Goal: Information Seeking & Learning: Check status

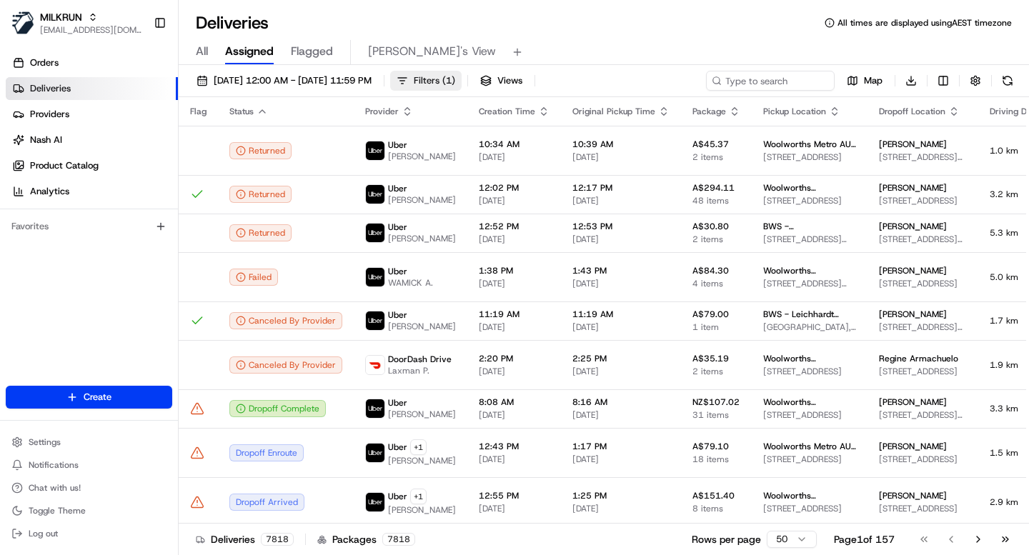
click at [455, 81] on span "Filters ( 1 )" at bounding box center [434, 80] width 41 height 13
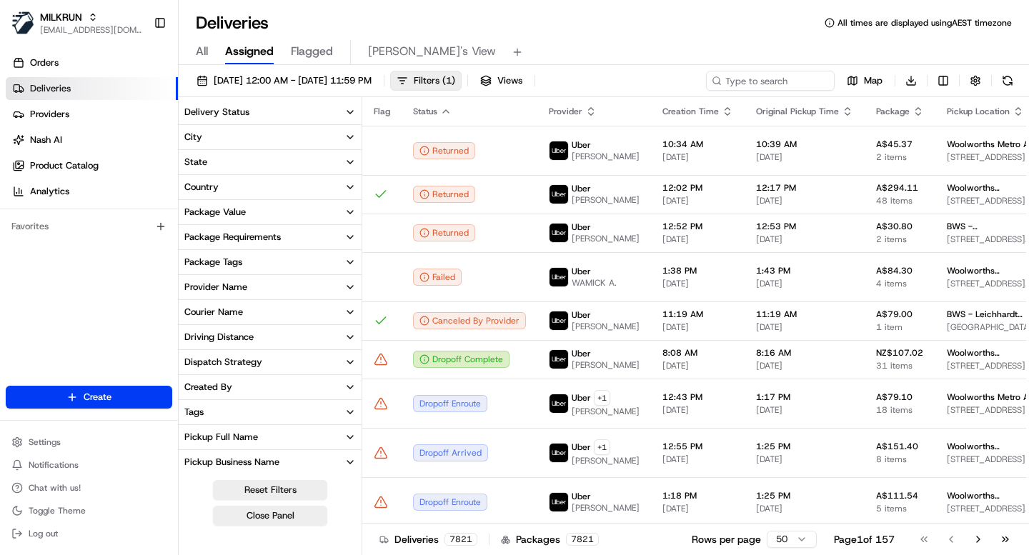
click at [259, 237] on div "Package Requirements" at bounding box center [232, 237] width 97 height 13
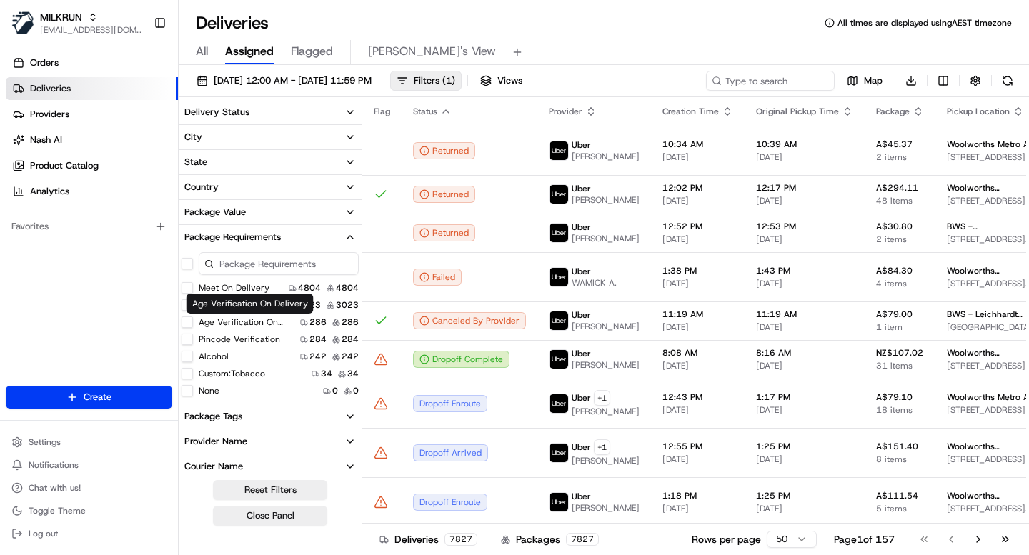
click at [259, 322] on label "Age Verification On Delivery" at bounding box center [247, 322] width 96 height 11
click at [193, 322] on button "Age Verification On Delivery" at bounding box center [187, 322] width 11 height 11
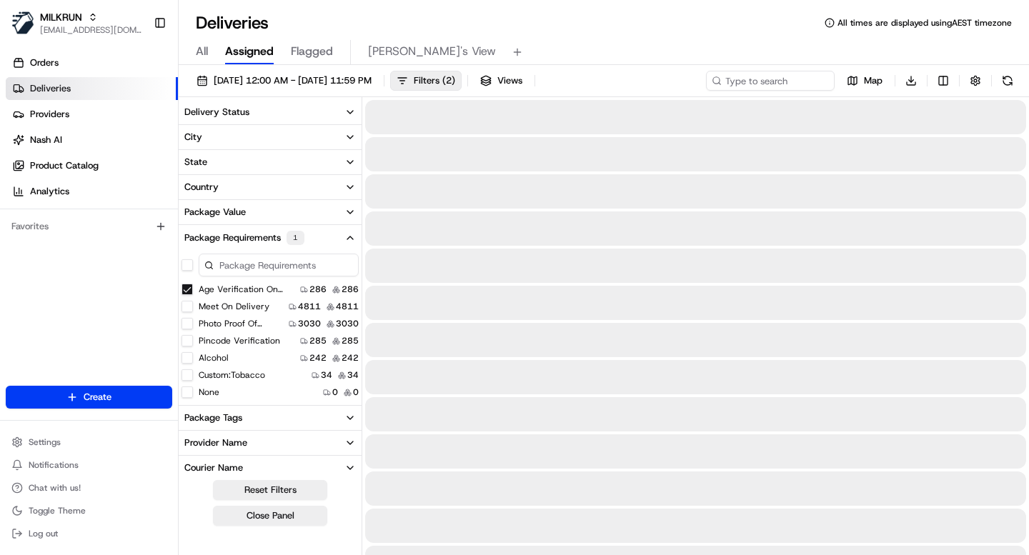
click at [247, 194] on button "Country" at bounding box center [270, 187] width 183 height 24
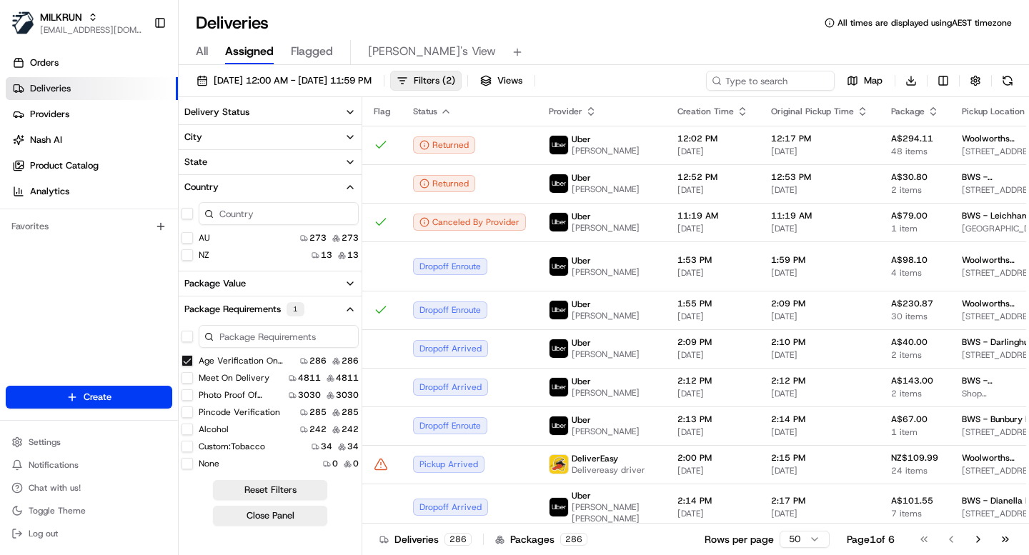
click at [187, 237] on button "AU" at bounding box center [187, 237] width 11 height 11
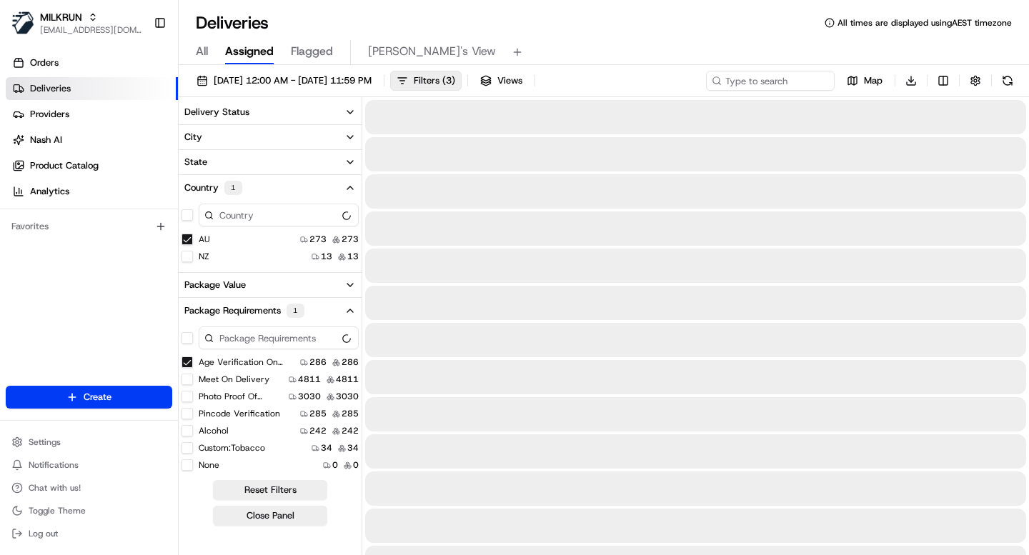
click at [315, 184] on button "Country 1" at bounding box center [270, 188] width 183 height 26
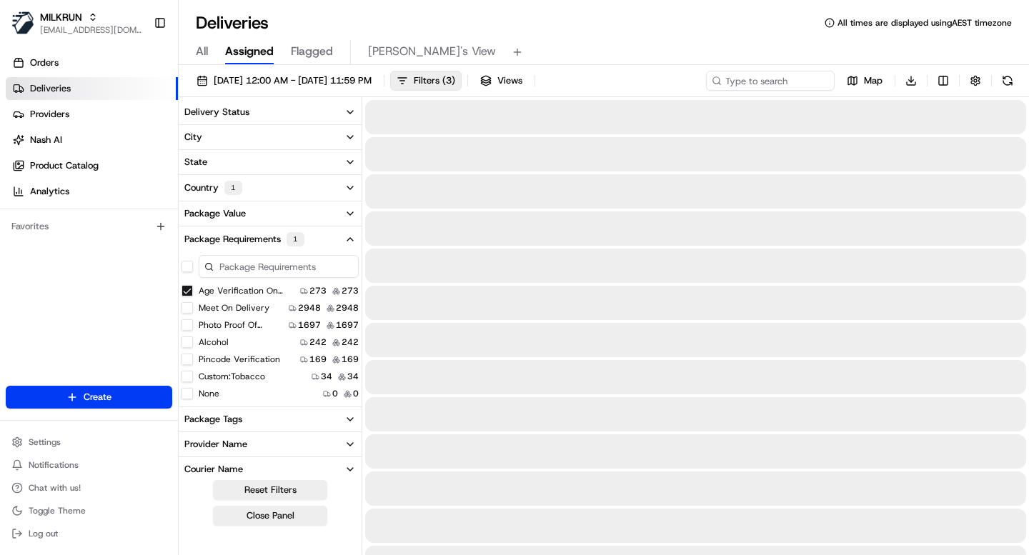
click at [320, 235] on button "Package Requirements 1" at bounding box center [270, 240] width 183 height 26
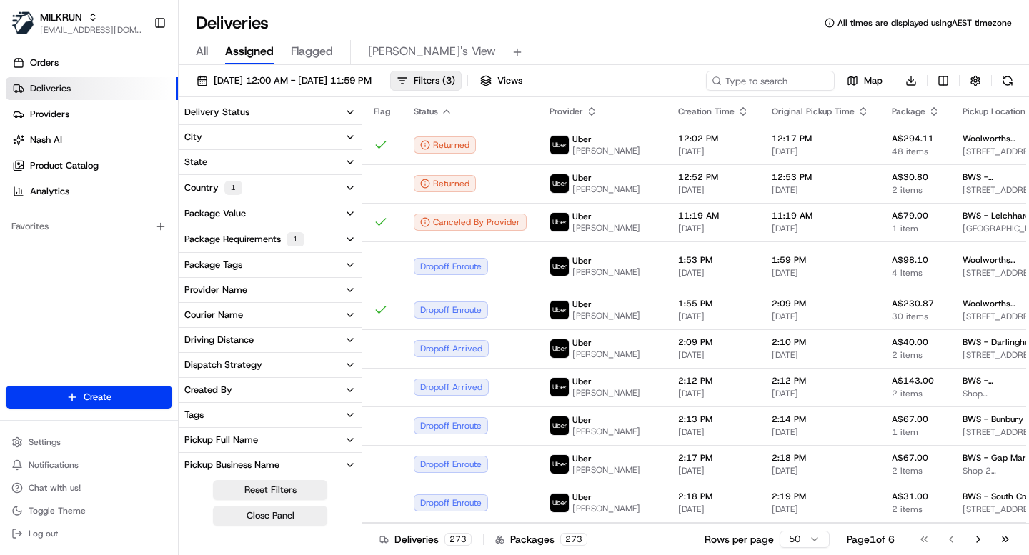
click at [312, 108] on button "Delivery Status" at bounding box center [270, 112] width 183 height 24
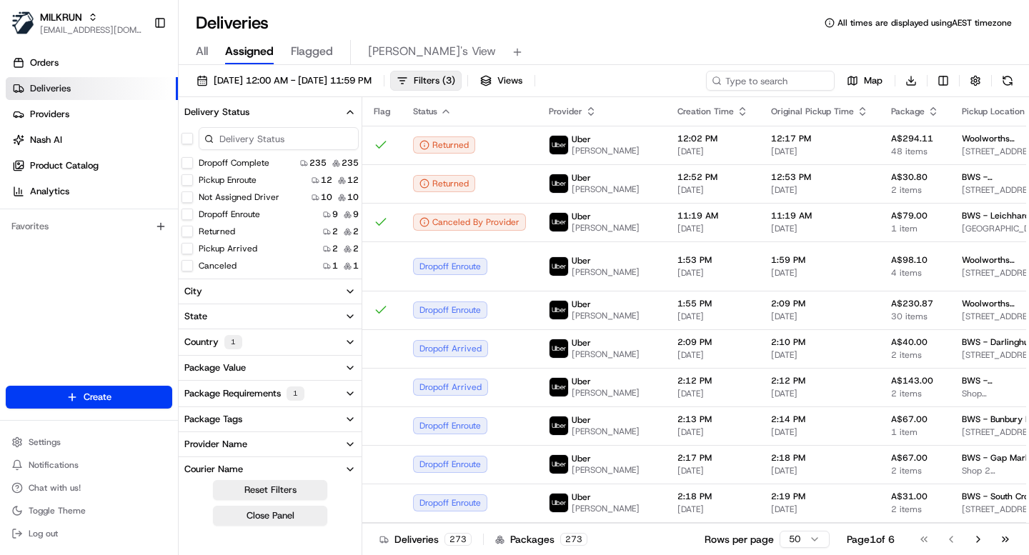
click at [190, 231] on button "Returned" at bounding box center [187, 231] width 11 height 11
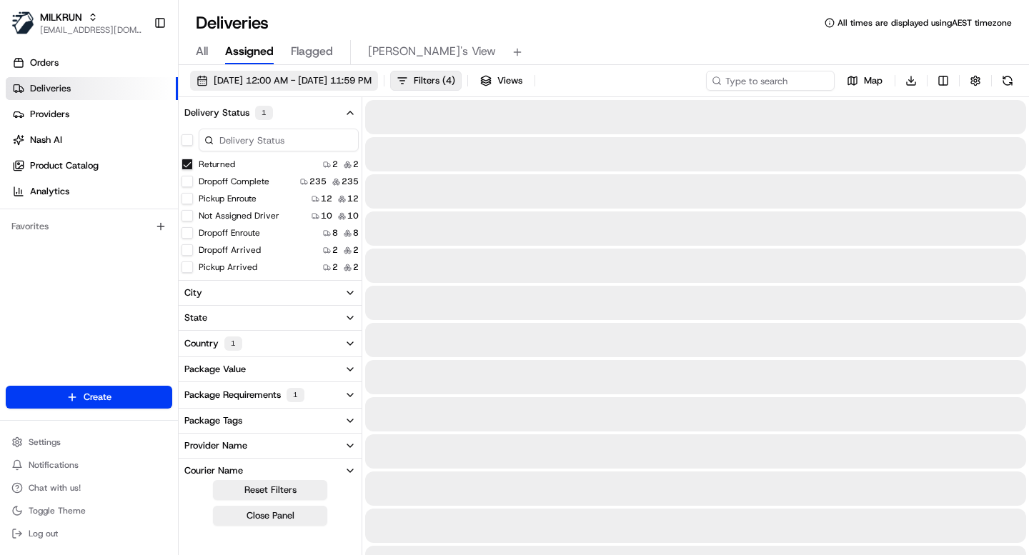
click at [372, 80] on span "19/08/2025 12:00 AM - 26/08/2025 11:59 PM" at bounding box center [293, 80] width 158 height 13
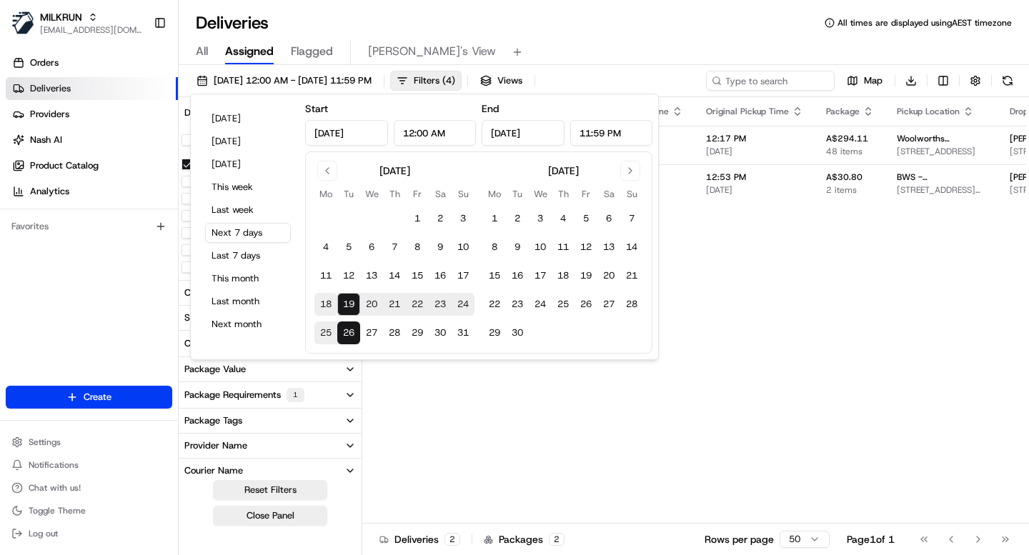
click at [327, 310] on button "18" at bounding box center [326, 304] width 23 height 23
type input "[DATE]"
click at [327, 310] on button "18" at bounding box center [326, 304] width 23 height 23
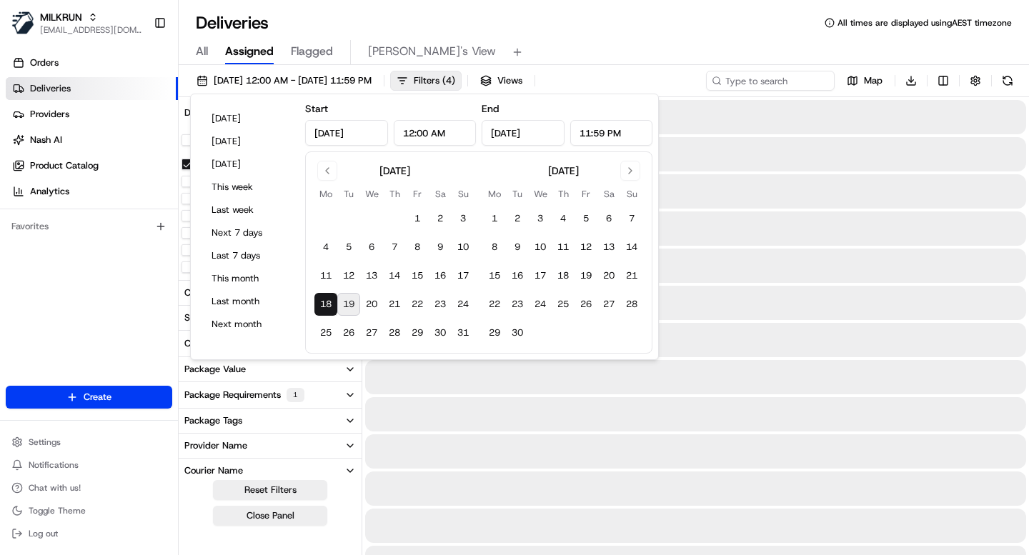
click at [533, 19] on div "Deliveries All times are displayed using AEST timezone" at bounding box center [604, 22] width 851 height 23
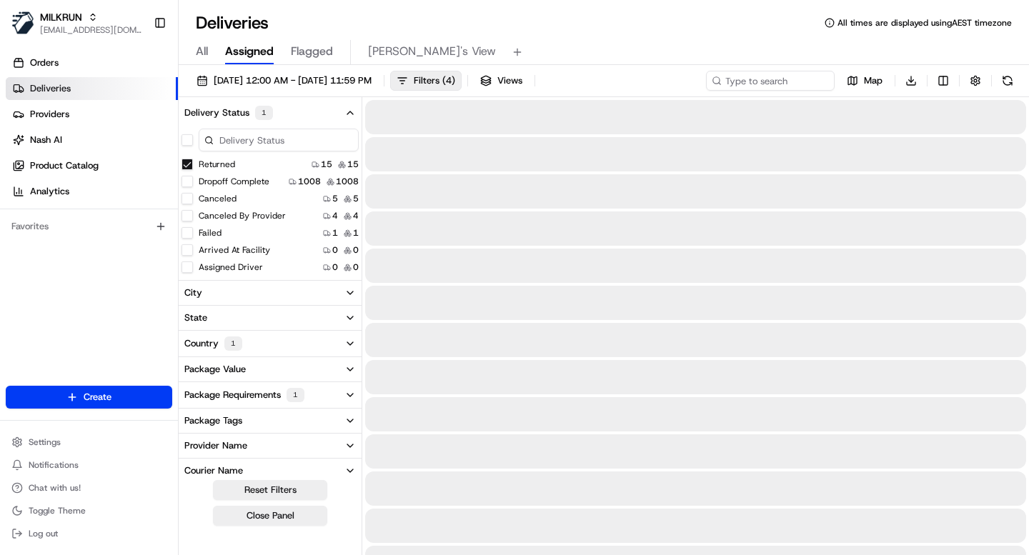
click at [340, 109] on button "Delivery Status 1" at bounding box center [270, 113] width 183 height 26
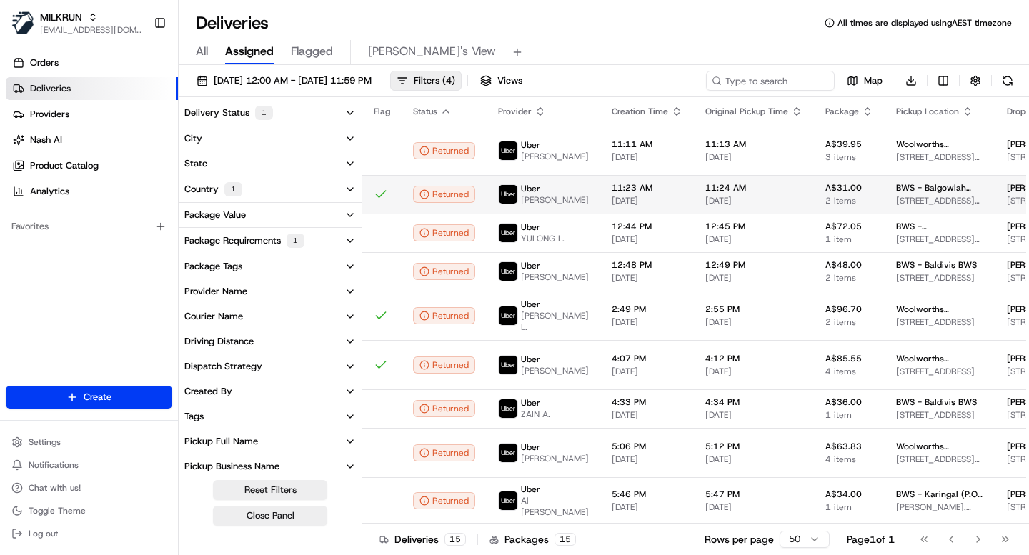
scroll to position [0, 646]
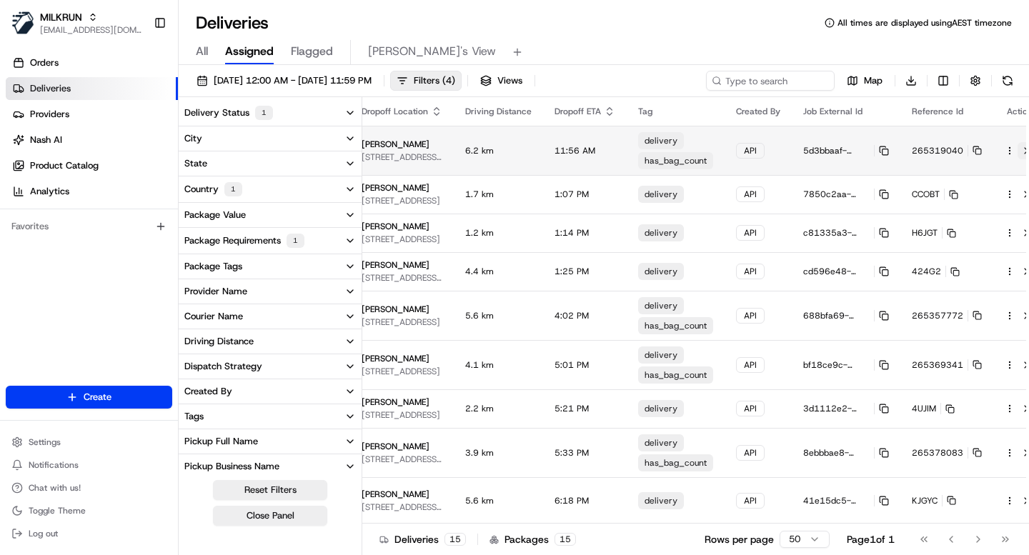
click at [1018, 152] on button at bounding box center [1026, 150] width 17 height 17
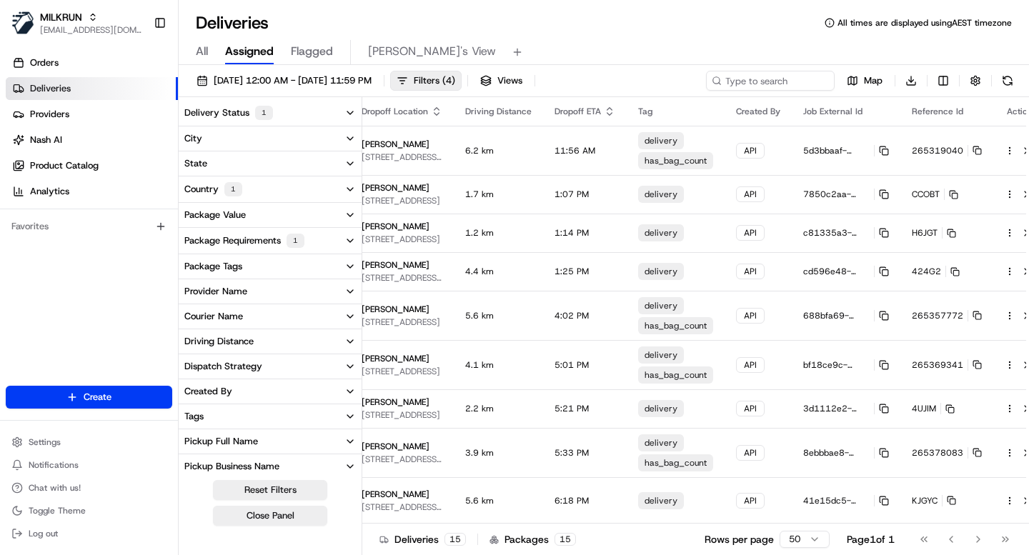
click at [569, 41] on div "All Assigned Flagged Mimi's View" at bounding box center [604, 52] width 851 height 25
click at [455, 78] on span "( 4 )" at bounding box center [448, 80] width 13 height 13
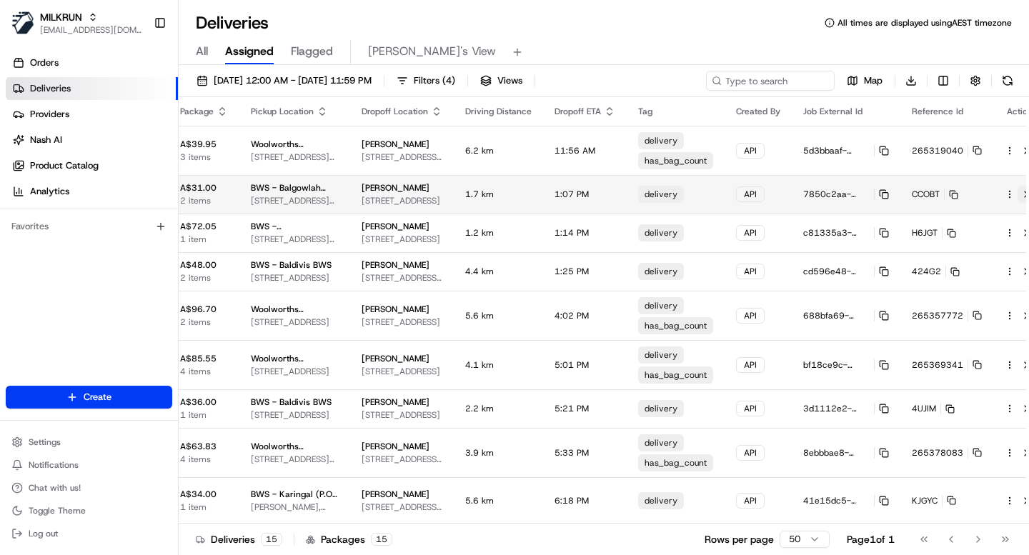
click at [1018, 191] on button at bounding box center [1026, 194] width 17 height 17
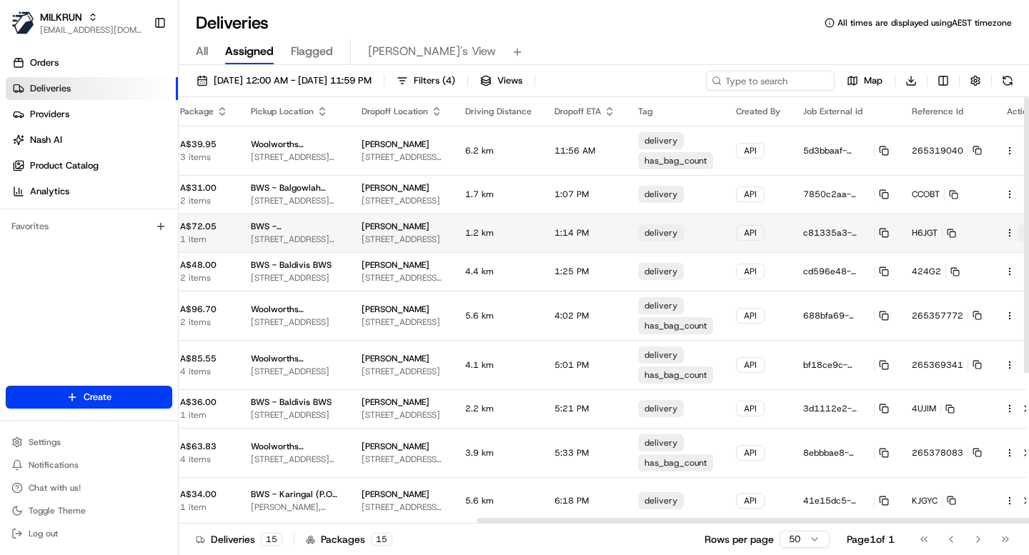
click at [1018, 232] on button at bounding box center [1026, 232] width 17 height 17
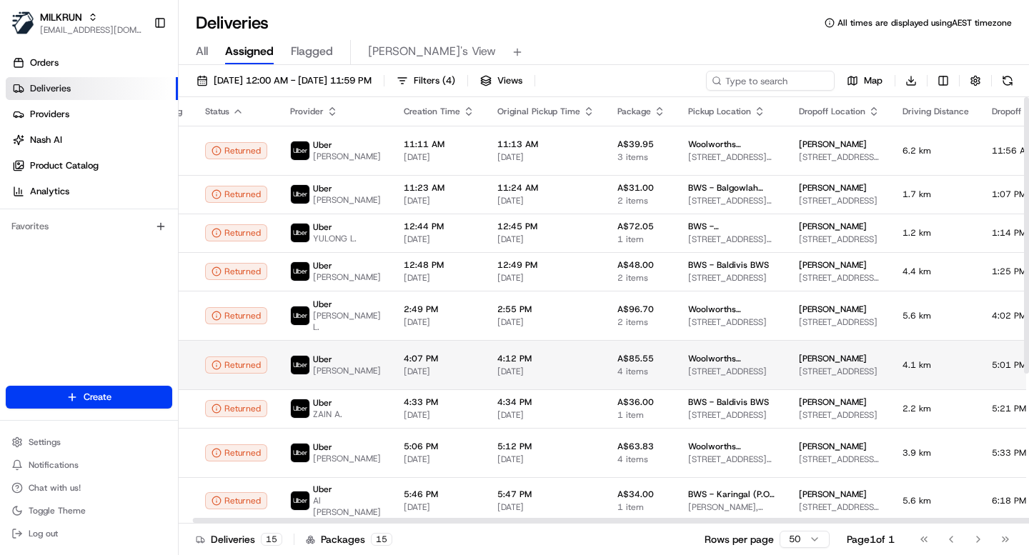
scroll to position [0, 0]
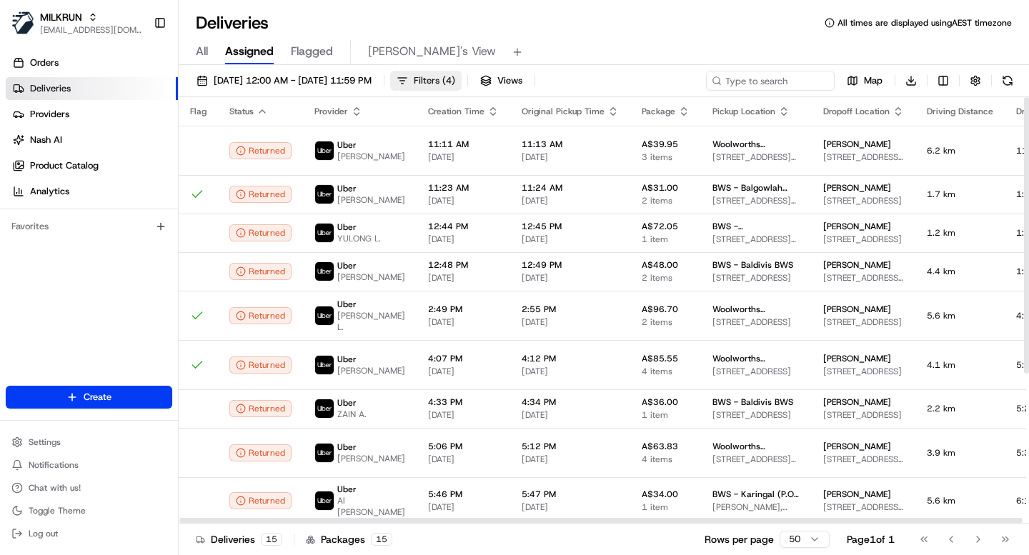
click at [455, 77] on span "Filters ( 4 )" at bounding box center [434, 80] width 41 height 13
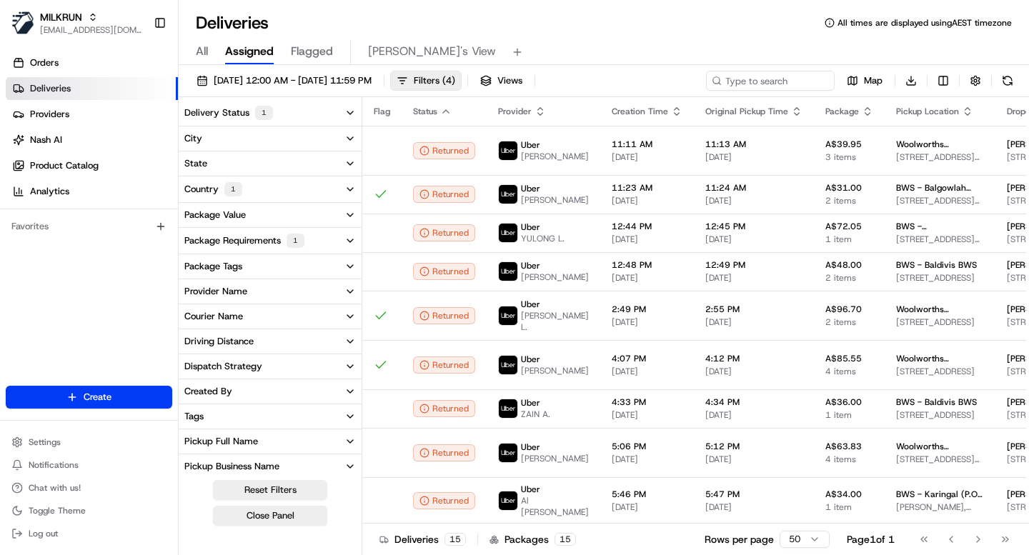
click at [260, 317] on button "Courier Name" at bounding box center [270, 317] width 183 height 24
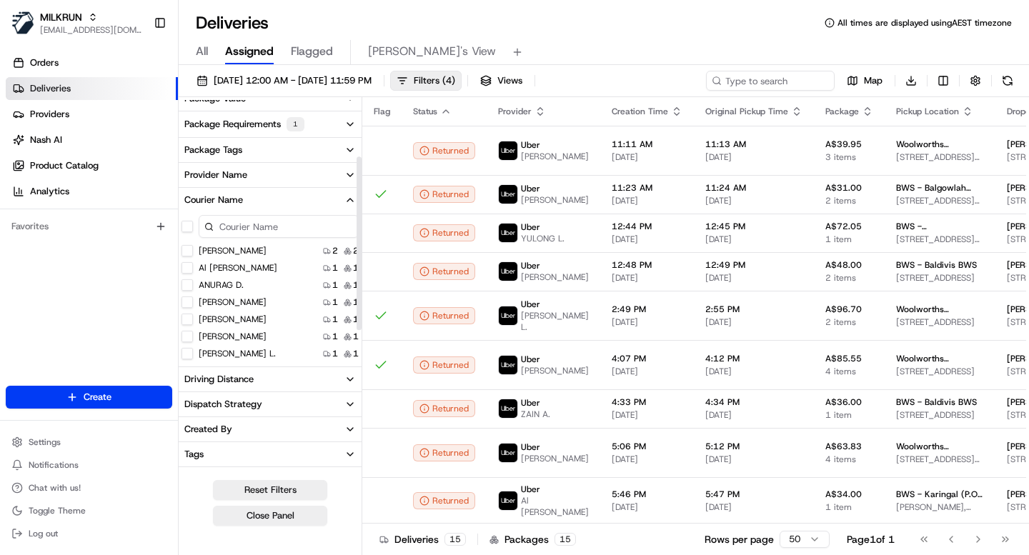
scroll to position [125, 0]
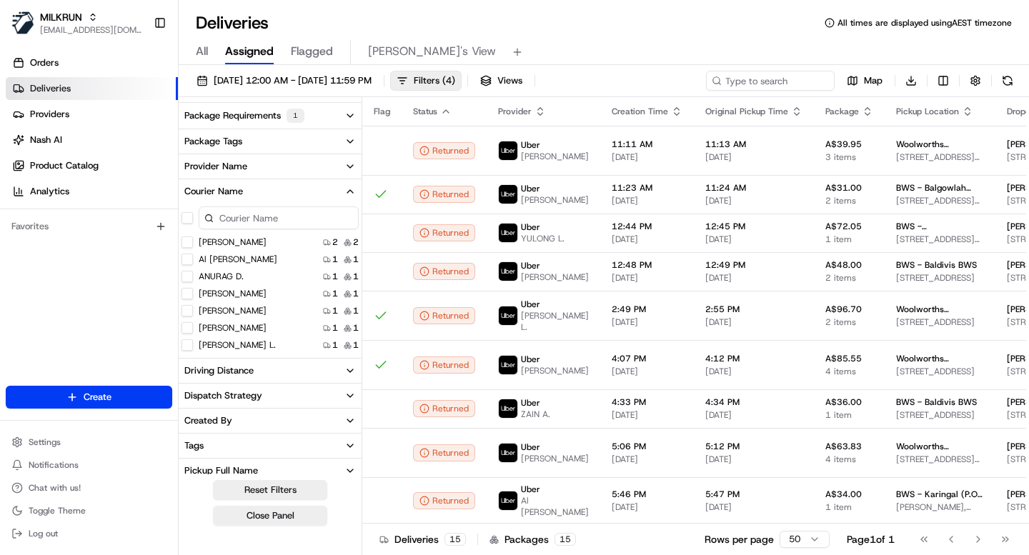
click at [248, 194] on button "Courier Name" at bounding box center [270, 191] width 183 height 24
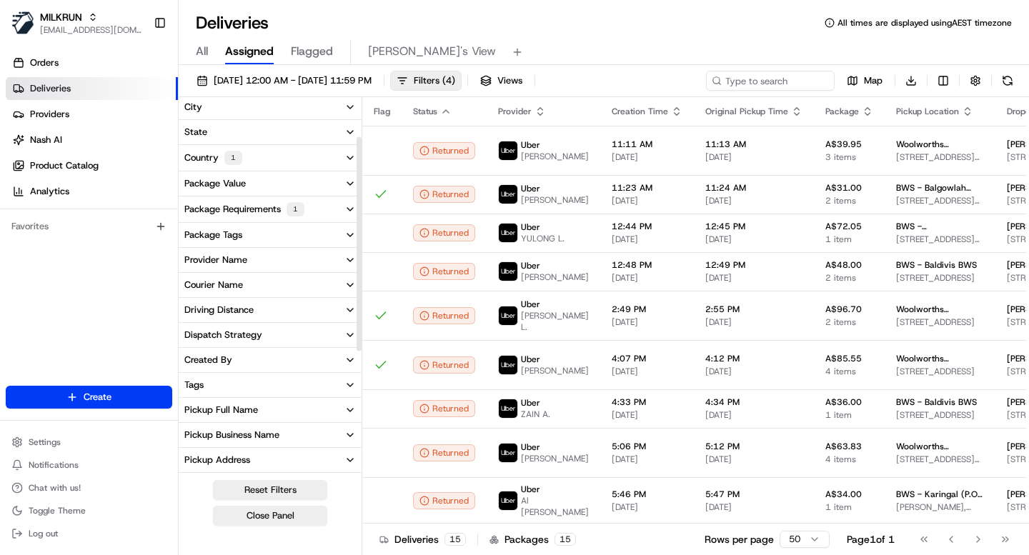
scroll to position [0, 0]
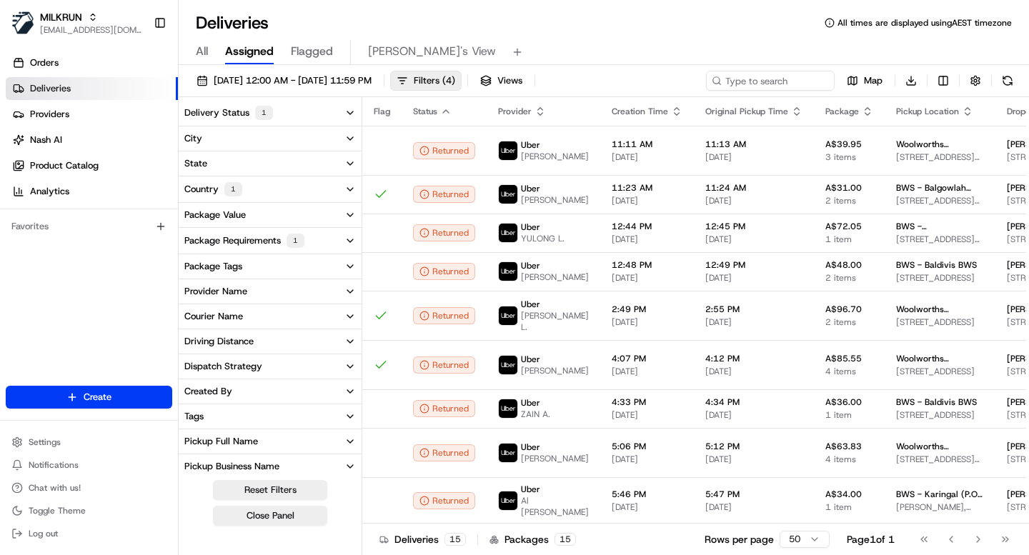
click at [242, 285] on div "Provider Name" at bounding box center [215, 291] width 63 height 13
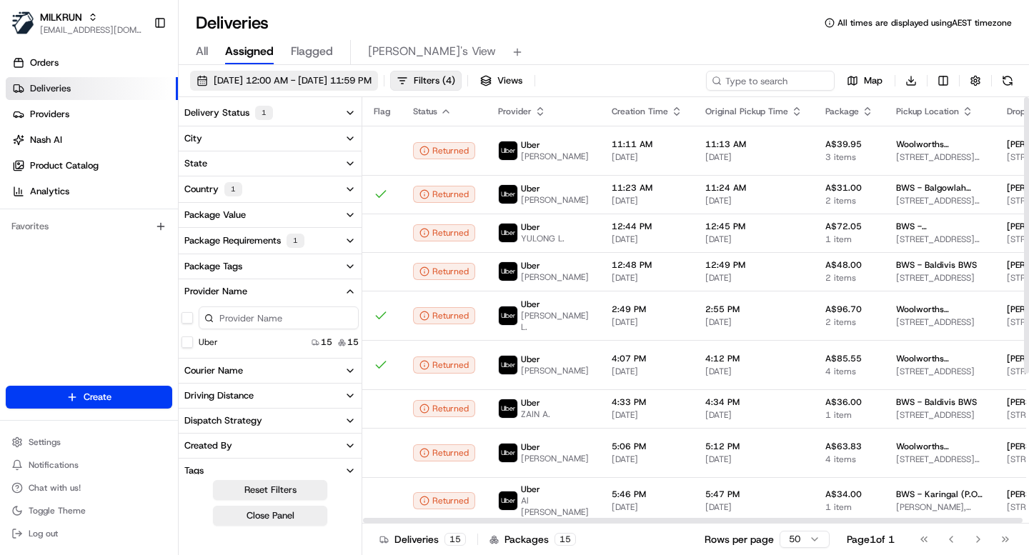
click at [372, 78] on span "18/08/2025 12:00 AM - 18/08/2025 11:59 PM" at bounding box center [293, 80] width 158 height 13
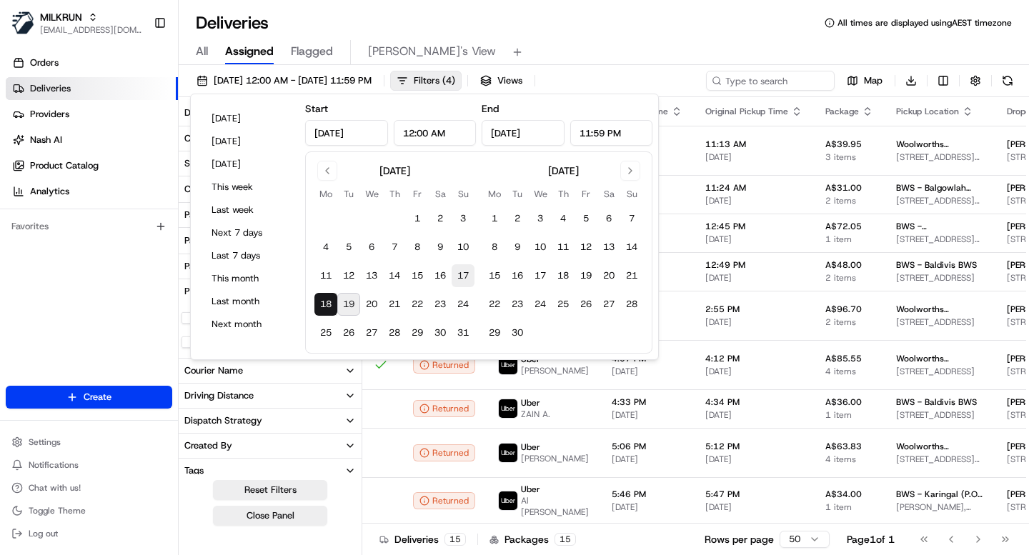
click at [465, 276] on button "17" at bounding box center [463, 275] width 23 height 23
type input "Aug 17, 2025"
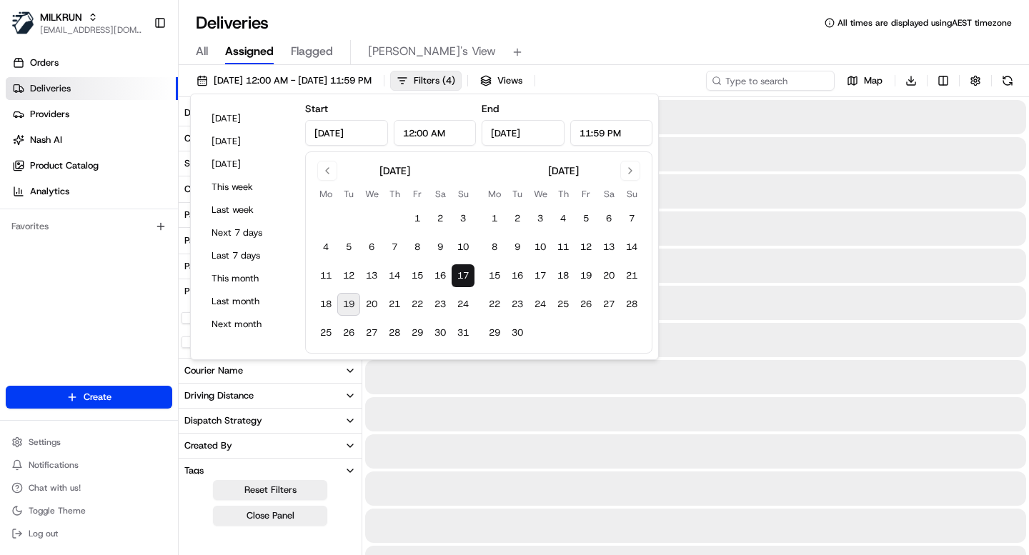
click at [465, 276] on button "17" at bounding box center [463, 275] width 23 height 23
click at [551, 33] on div "Deliveries All times are displayed using AEST timezone" at bounding box center [604, 22] width 851 height 23
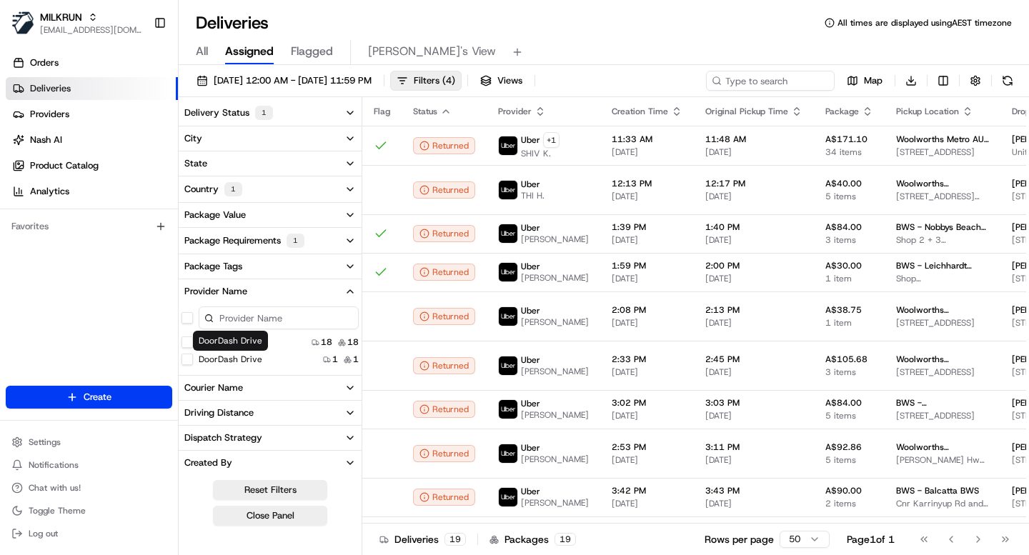
click at [189, 360] on Drive "DoorDash Drive" at bounding box center [187, 359] width 11 height 11
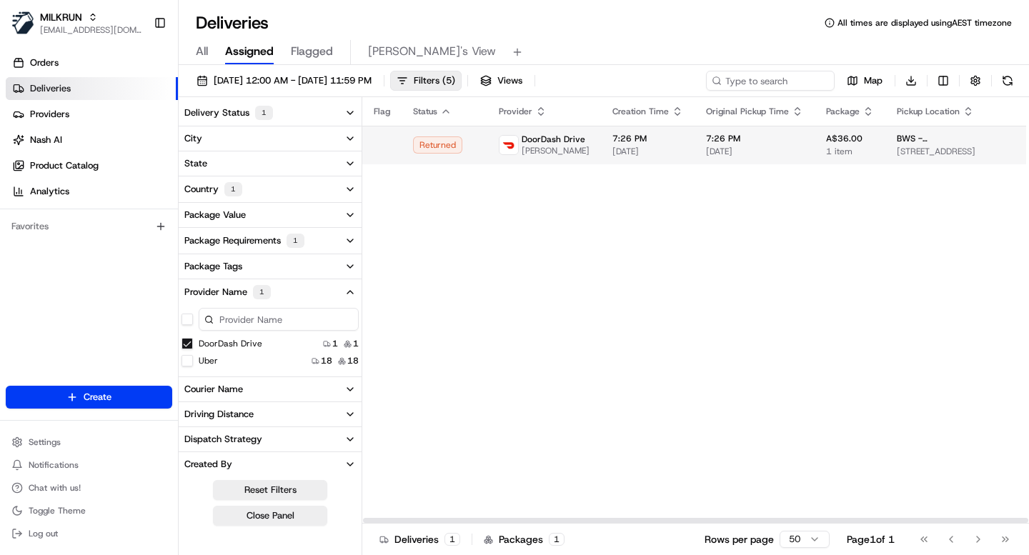
scroll to position [0, 646]
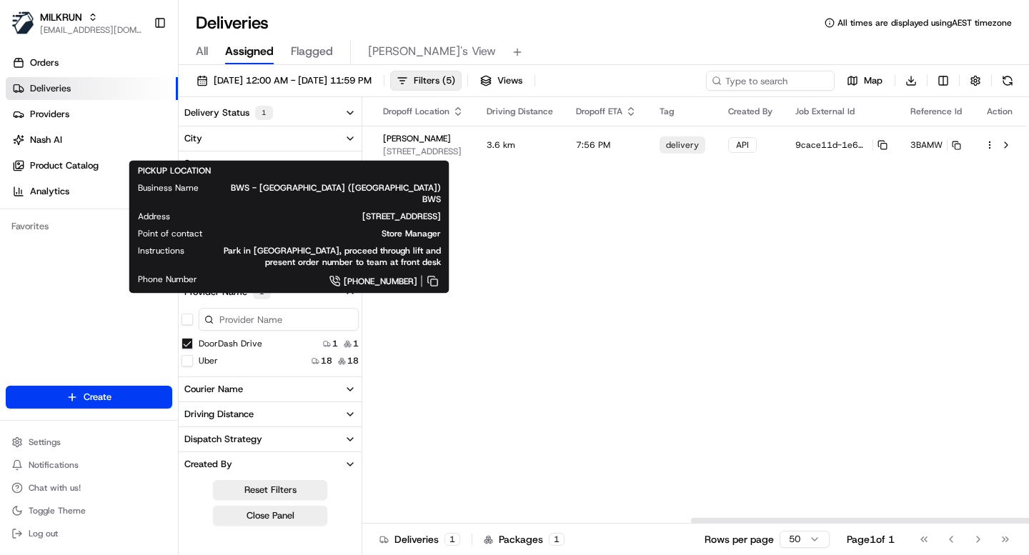
type button "on"
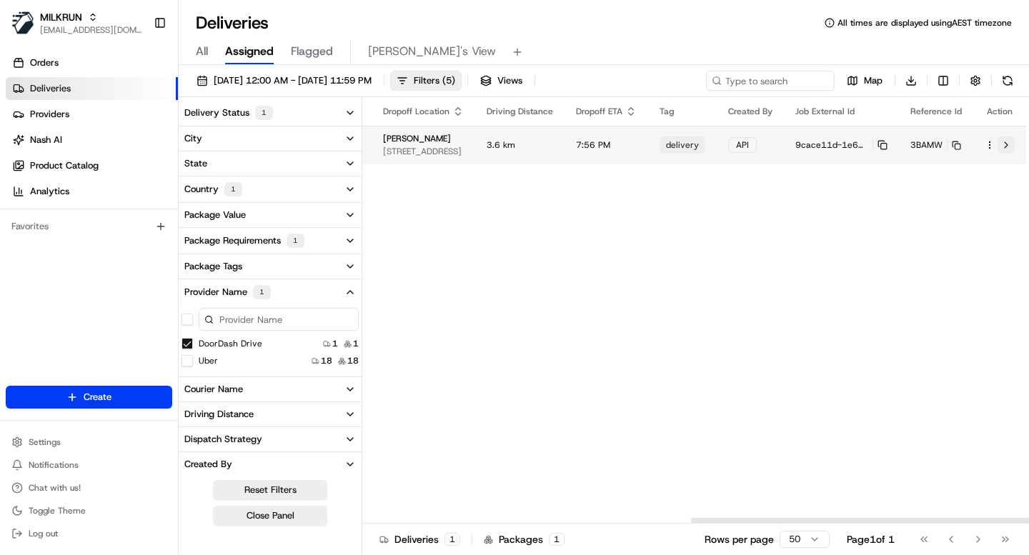
click at [1008, 147] on button at bounding box center [1006, 145] width 17 height 17
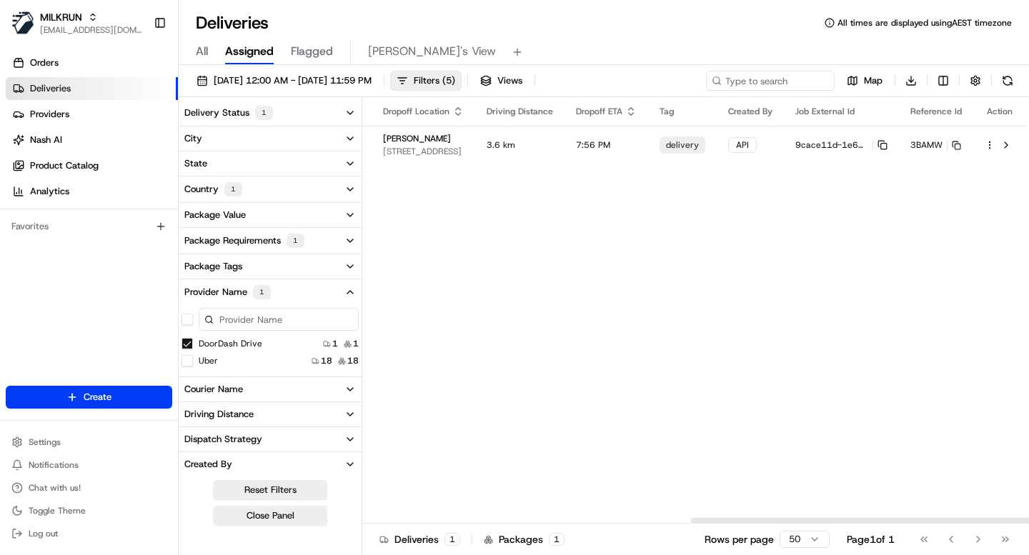
click at [547, 298] on div "Flag Status Provider Creation Time Original Pickup Time Package Pickup Location…" at bounding box center [372, 310] width 1310 height 427
click at [517, 198] on div "Flag Status Provider Creation Time Original Pickup Time Package Pickup Location…" at bounding box center [372, 310] width 1310 height 427
click at [369, 86] on span "17/08/2025 12:00 AM - 17/08/2025 11:59 PM" at bounding box center [293, 80] width 158 height 13
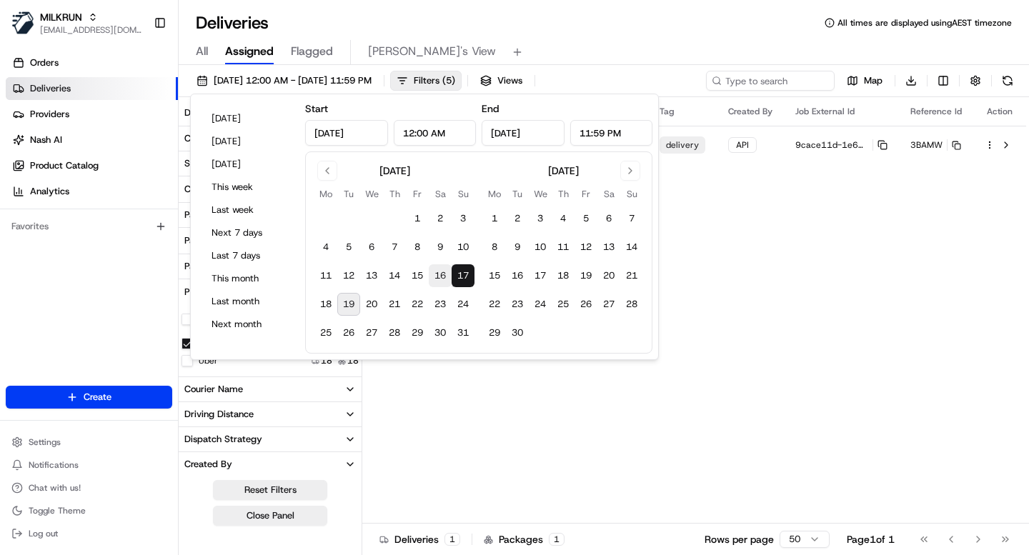
click at [441, 276] on button "16" at bounding box center [440, 275] width 23 height 23
type input "Aug 16, 2025"
click at [441, 276] on button "16" at bounding box center [440, 275] width 23 height 23
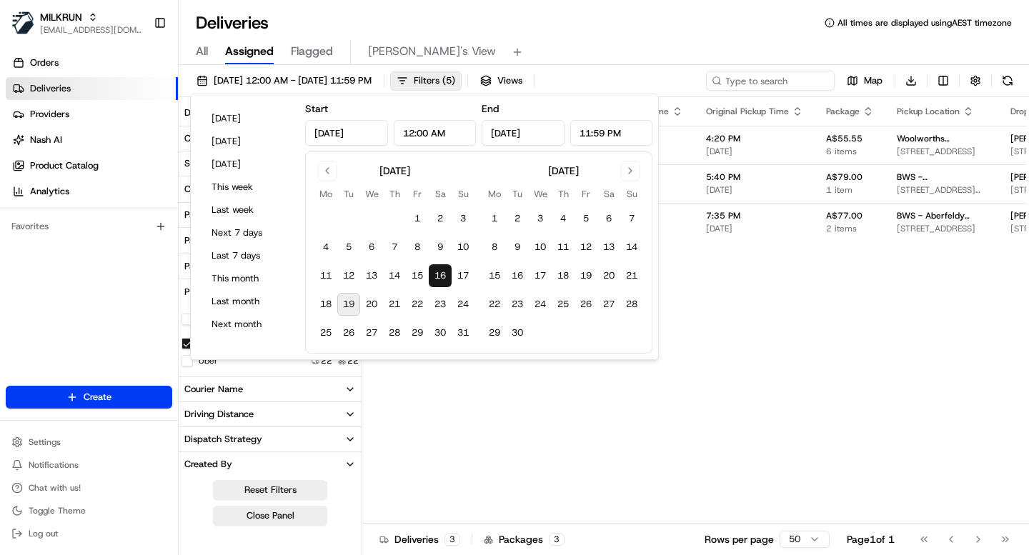
click at [653, 49] on div "All Assigned Flagged Mimi's View" at bounding box center [604, 52] width 851 height 25
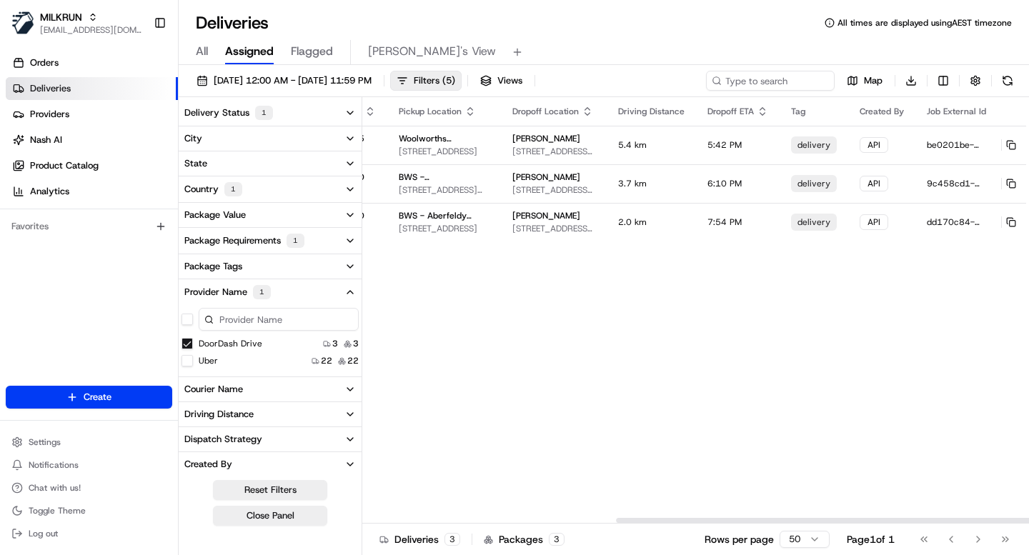
scroll to position [0, 646]
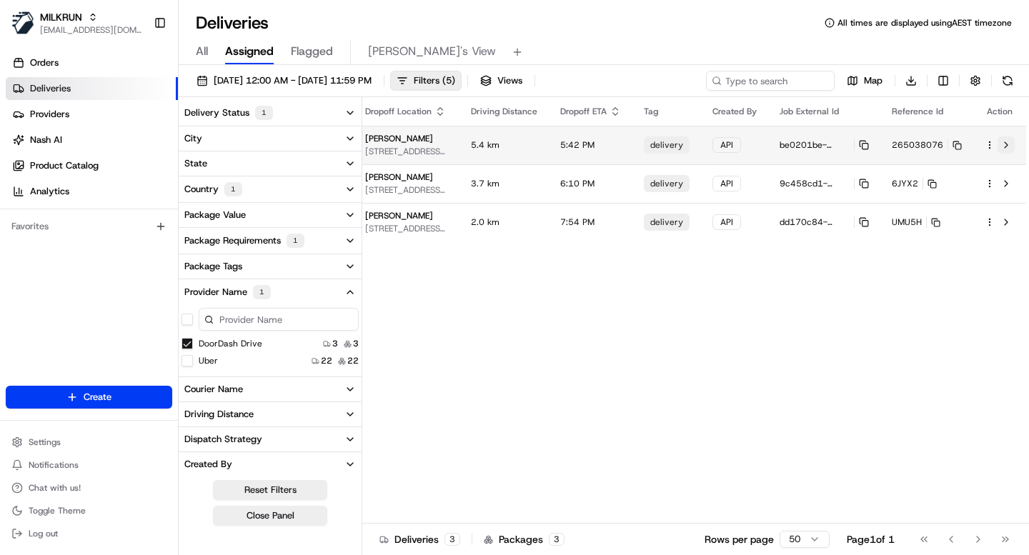
click at [1007, 142] on button at bounding box center [1006, 145] width 17 height 17
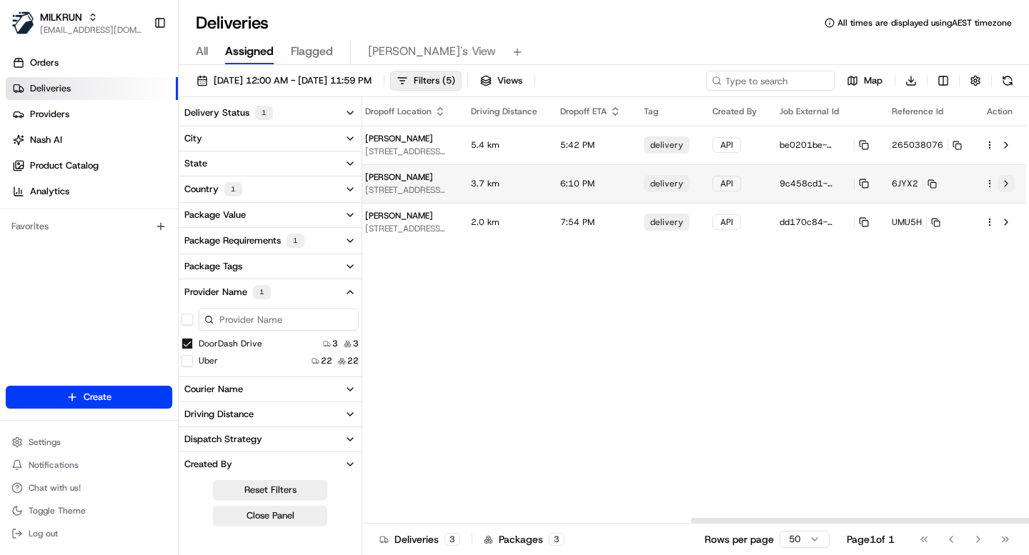
click at [1004, 185] on button at bounding box center [1006, 183] width 17 height 17
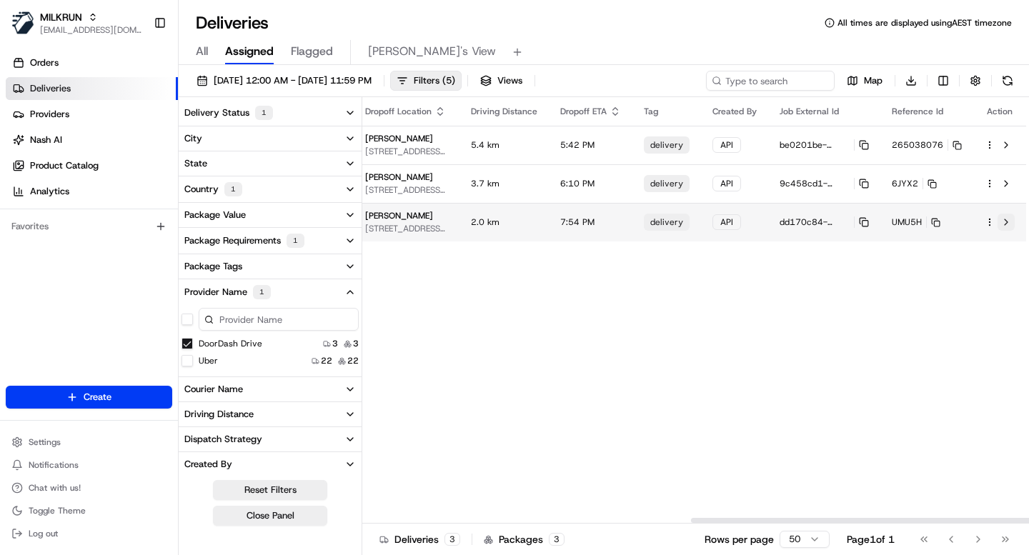
click at [1007, 225] on button at bounding box center [1006, 222] width 17 height 17
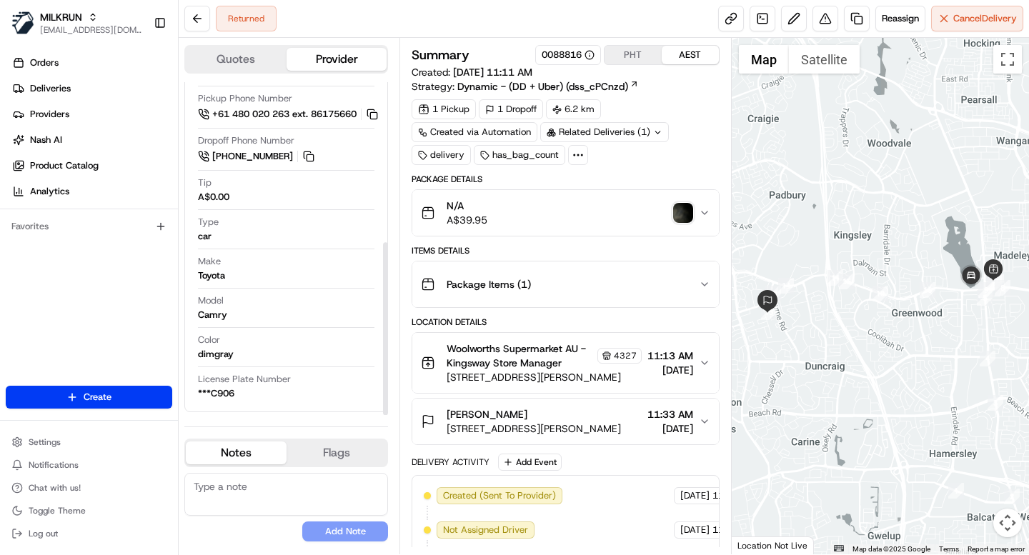
scroll to position [347, 0]
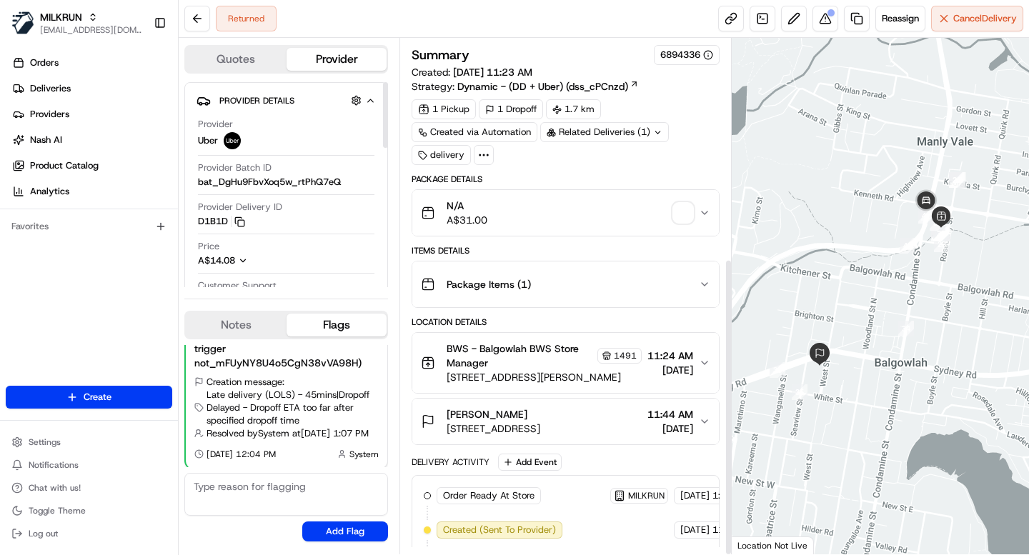
scroll to position [381, 0]
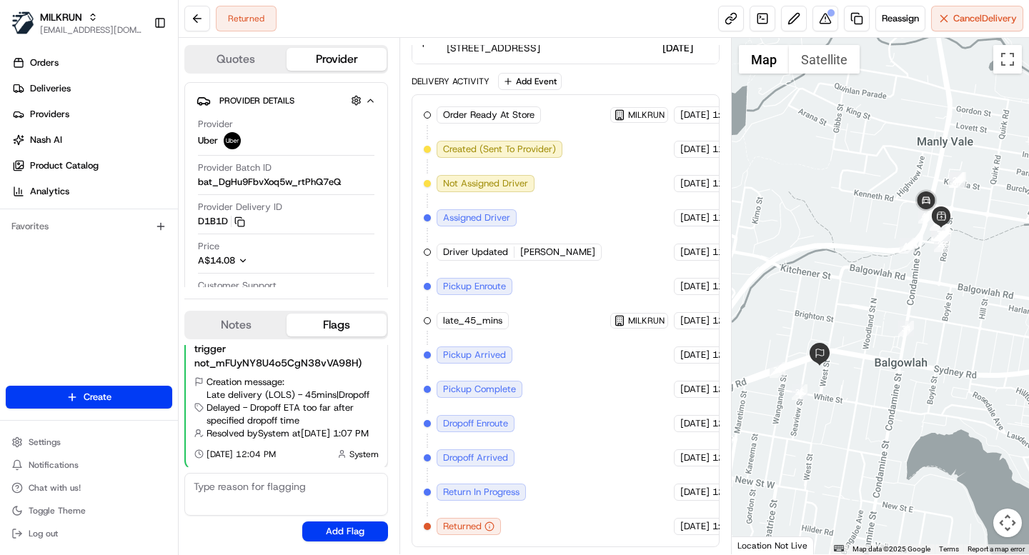
click at [455, 493] on span "Return In Progress" at bounding box center [481, 492] width 76 height 13
click at [471, 459] on span "Dropoff Arrived" at bounding box center [475, 458] width 65 height 13
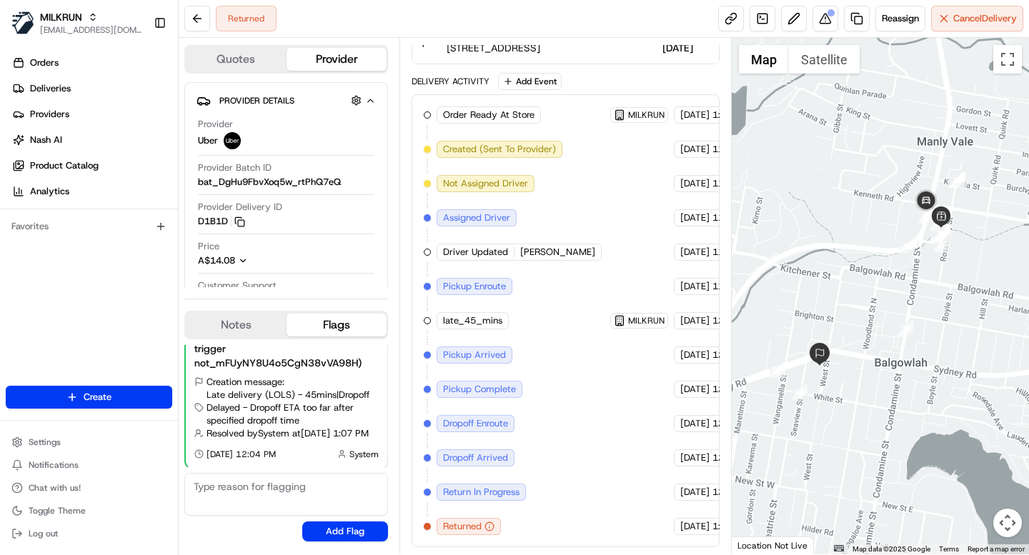
click at [483, 495] on span "Return In Progress" at bounding box center [481, 492] width 76 height 13
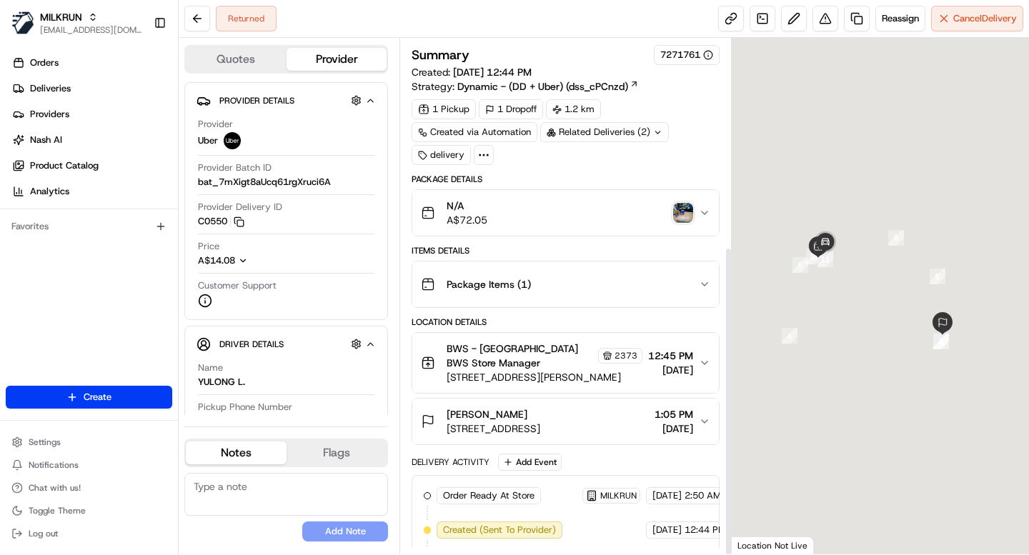
scroll to position [347, 0]
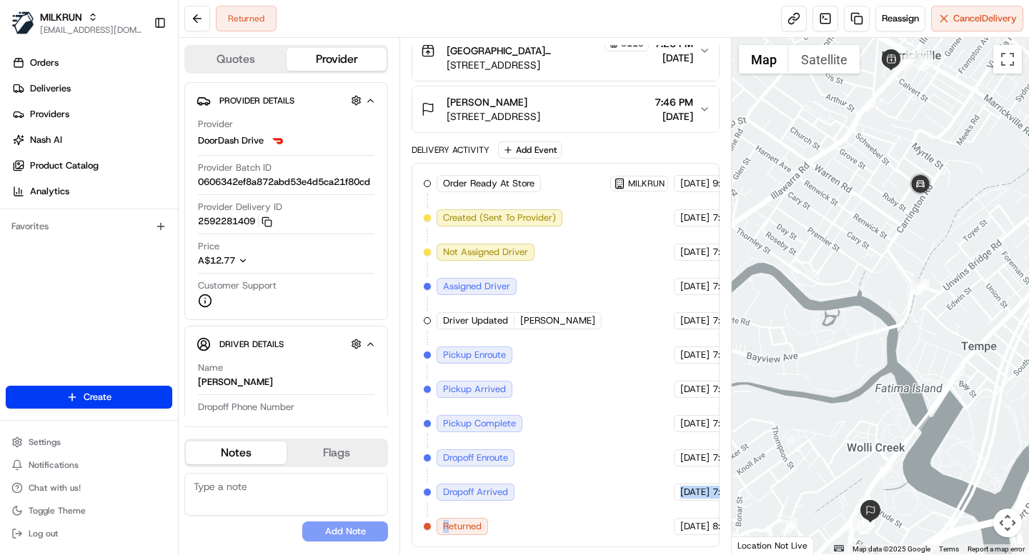
drag, startPoint x: 449, startPoint y: 525, endPoint x: 535, endPoint y: 525, distance: 85.8
click at [535, 525] on div "Order Ready At Store MILKRUN 17/08/2025 9:30 AM AEST Created (Sent To Provider)…" at bounding box center [565, 355] width 283 height 360
click at [525, 531] on div "Order Ready At Store MILKRUN 17/08/2025 9:30 AM AEST Created (Sent To Provider)…" at bounding box center [565, 355] width 283 height 360
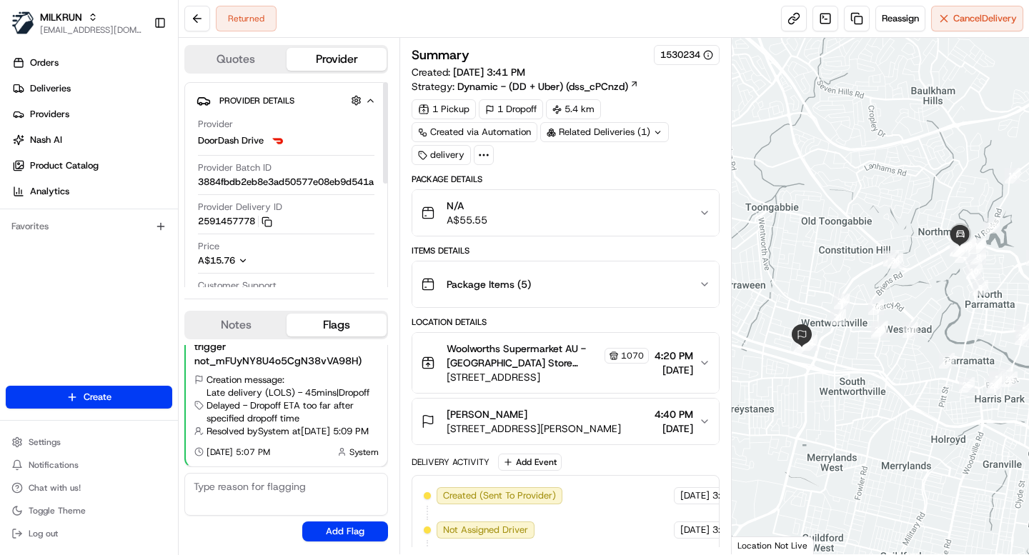
scroll to position [381, 0]
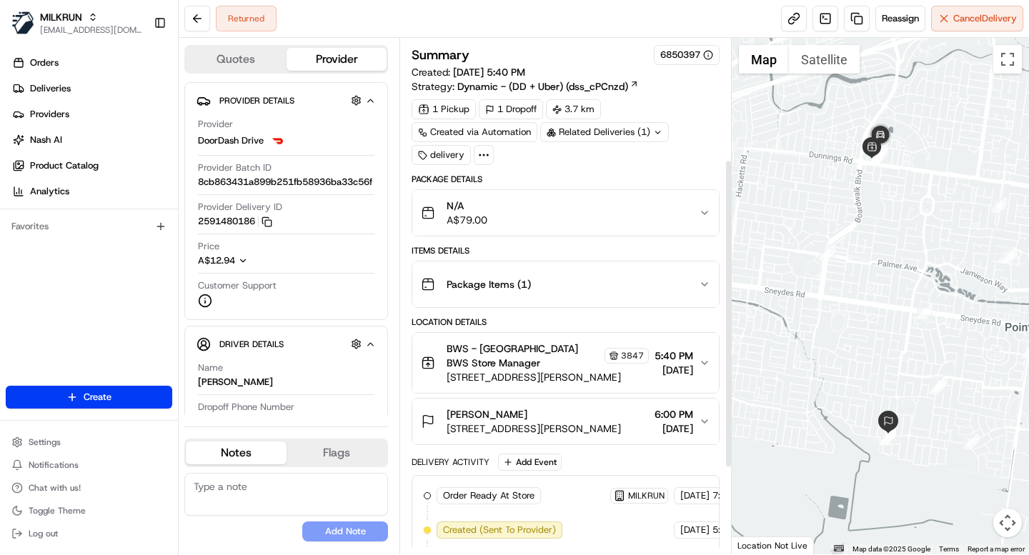
scroll to position [347, 0]
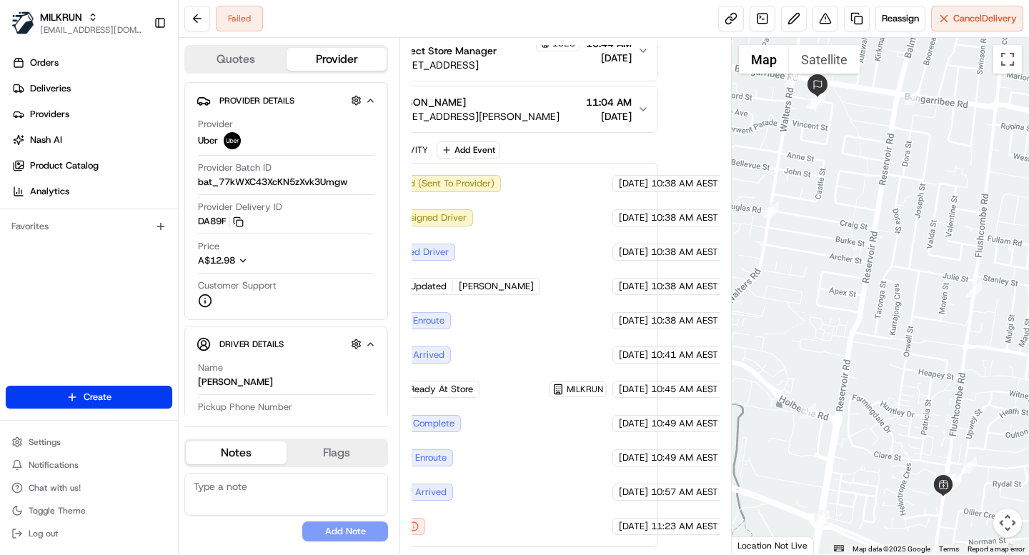
scroll to position [312, 0]
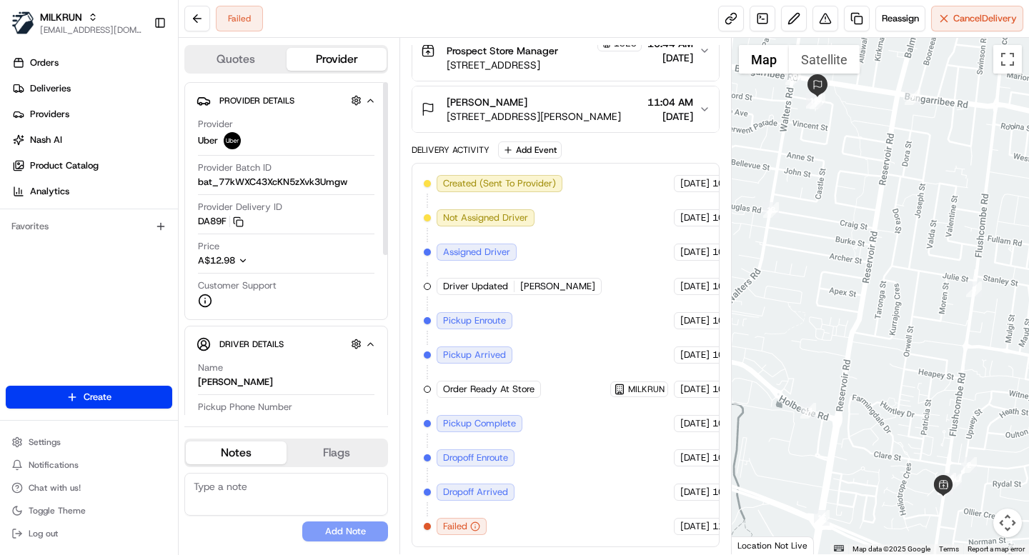
click at [129, 308] on div "Orders Deliveries Providers Nash AI Product Catalog Analytics Favorites" at bounding box center [89, 220] width 178 height 349
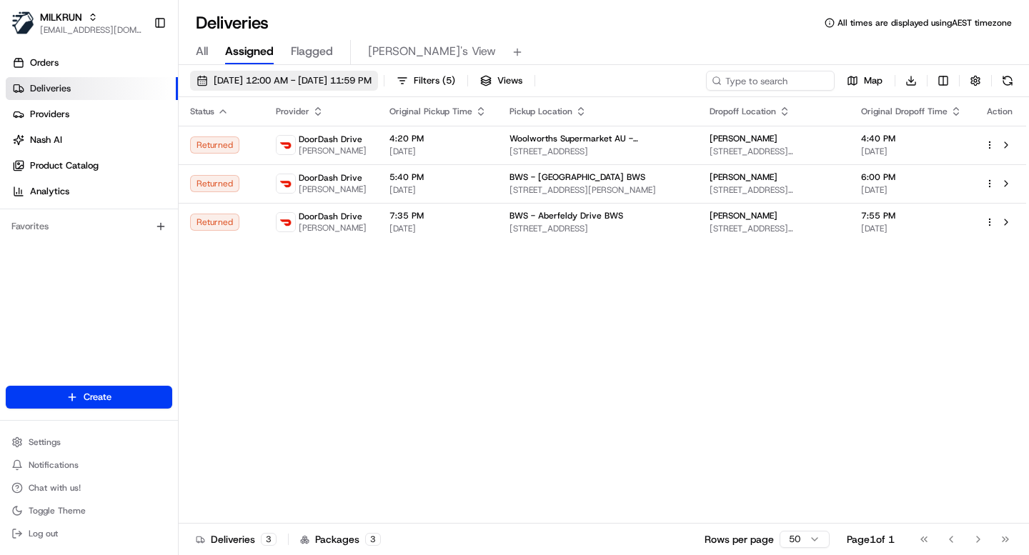
click at [334, 77] on span "[DATE] 12:00 AM - [DATE] 11:59 PM" at bounding box center [293, 80] width 158 height 13
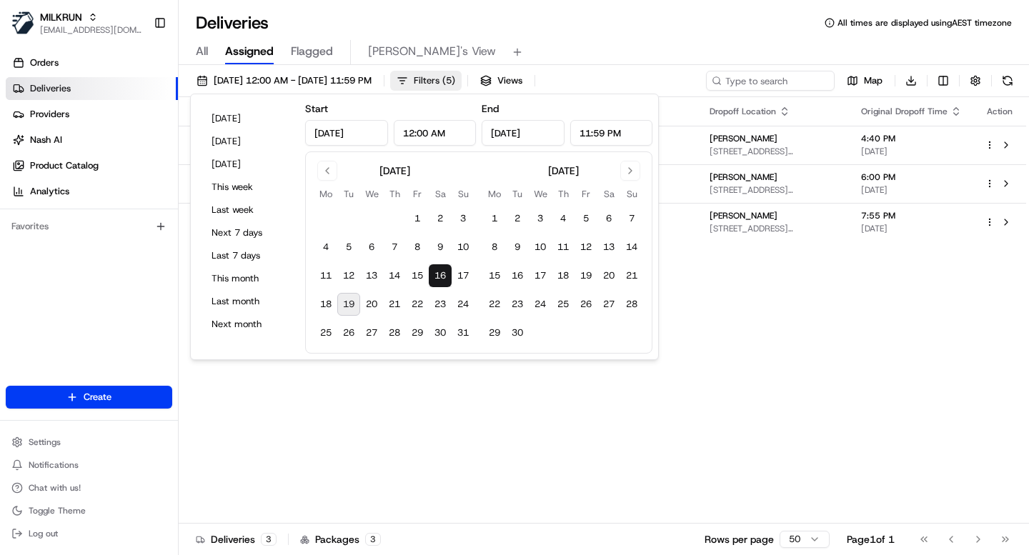
click at [455, 81] on span "Filters ( 5 )" at bounding box center [434, 80] width 41 height 13
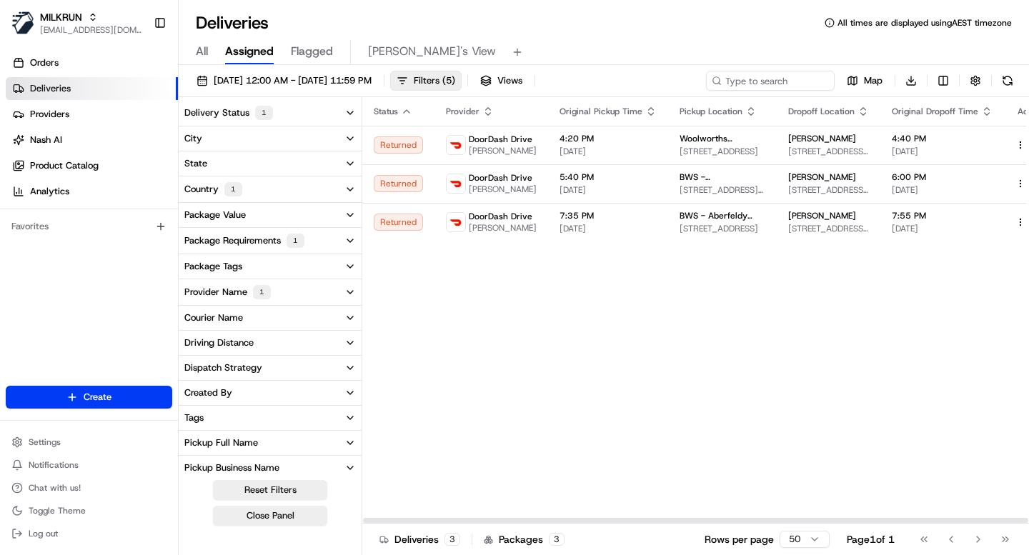
click at [286, 107] on button "Delivery Status 1" at bounding box center [270, 113] width 183 height 26
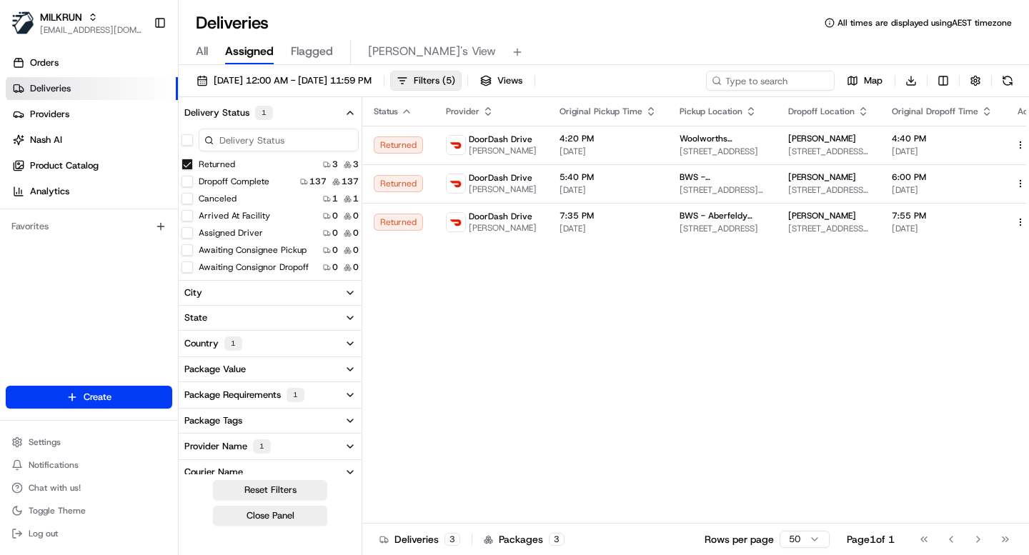
click at [259, 347] on button "Country 1" at bounding box center [270, 344] width 183 height 26
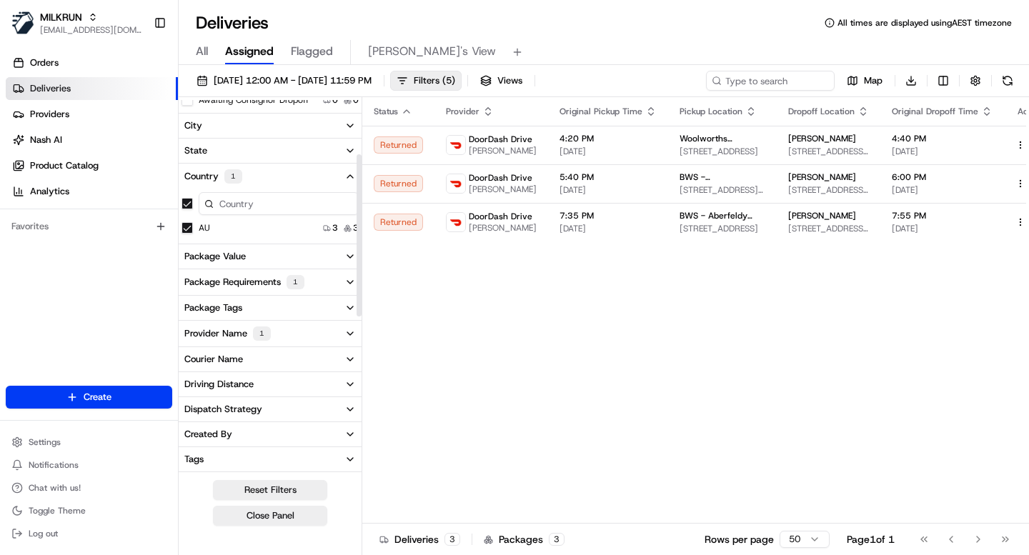
scroll to position [195, 0]
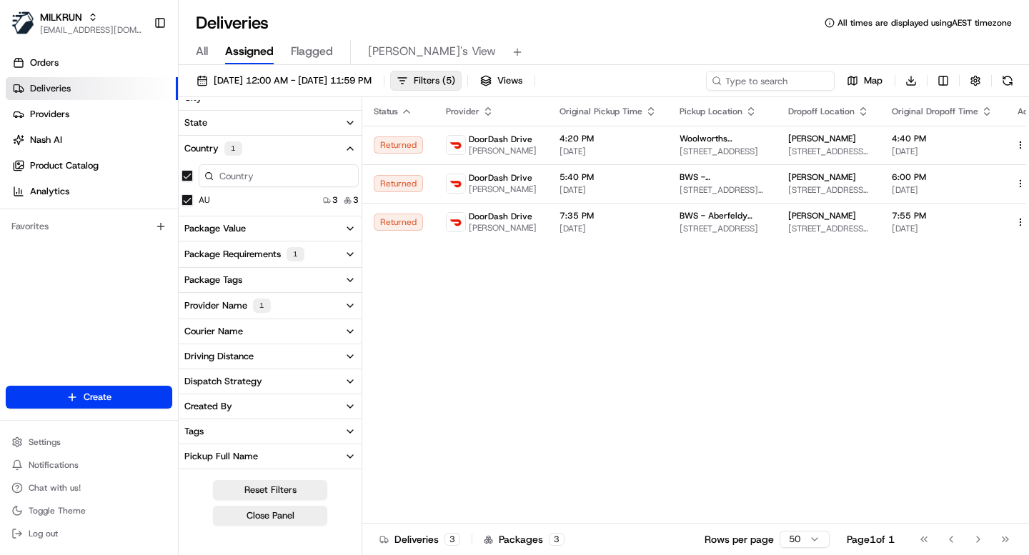
click at [263, 302] on div "1" at bounding box center [262, 306] width 18 height 14
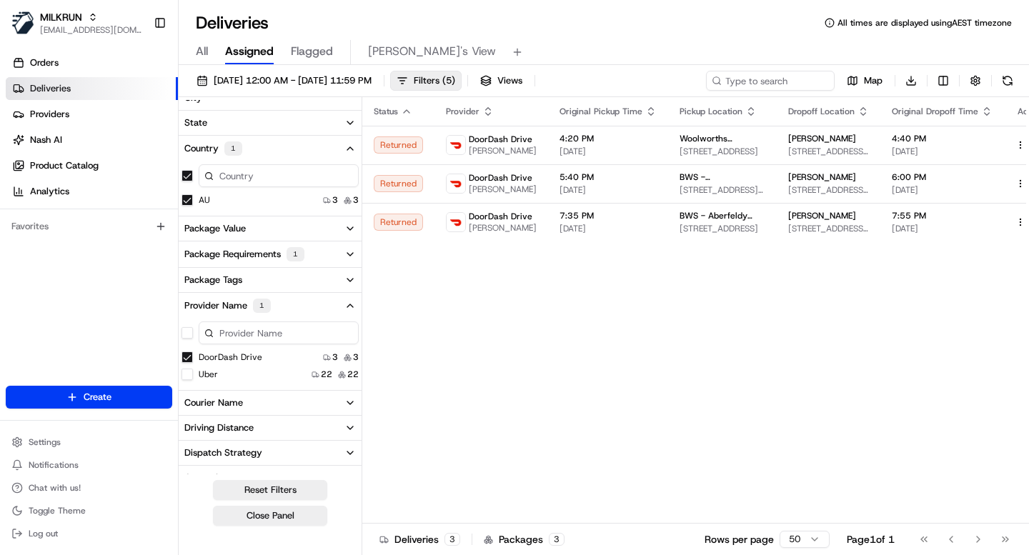
click at [190, 357] on Drive "DoorDash Drive" at bounding box center [187, 357] width 11 height 11
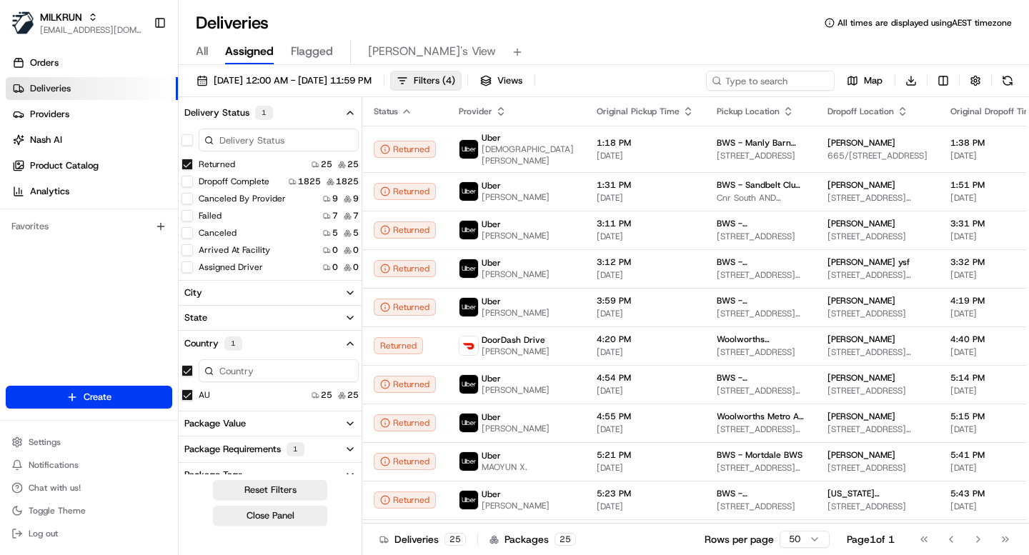
click at [326, 348] on button "Country 1" at bounding box center [270, 344] width 183 height 26
click at [327, 340] on button "Country 1" at bounding box center [270, 344] width 183 height 26
click at [324, 452] on button "Package Requirements 1" at bounding box center [270, 450] width 183 height 26
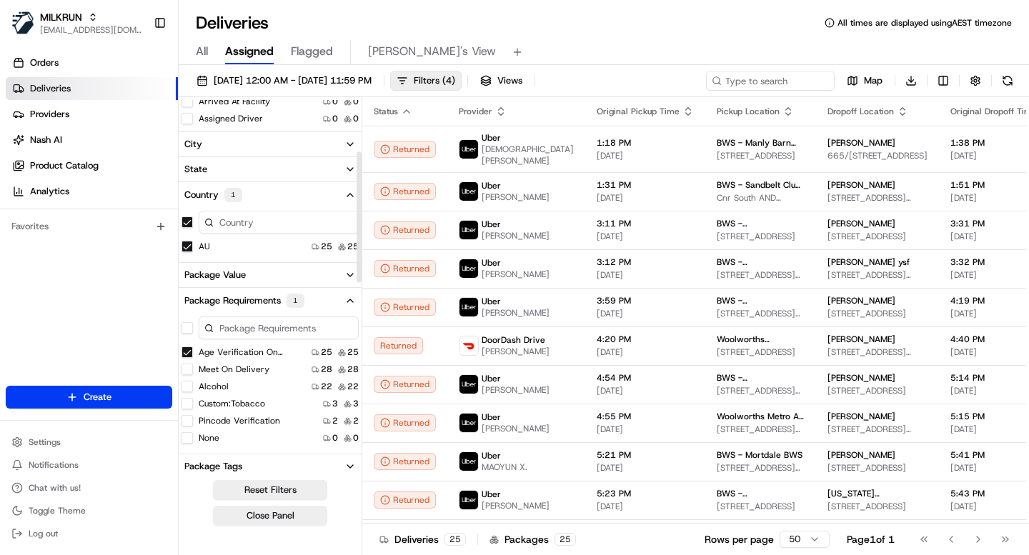
scroll to position [155, 0]
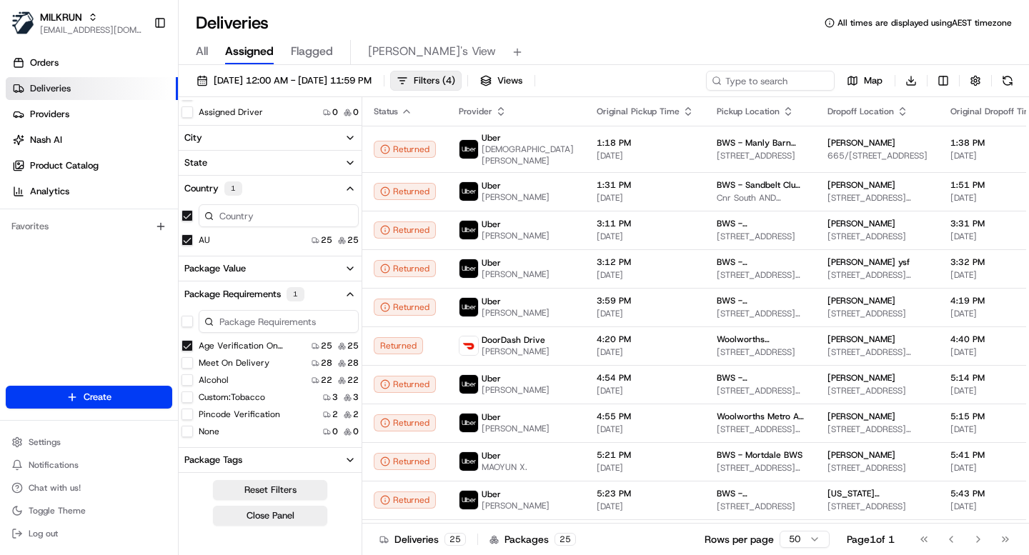
click at [188, 342] on button "Age Verification On Delivery" at bounding box center [187, 345] width 11 height 11
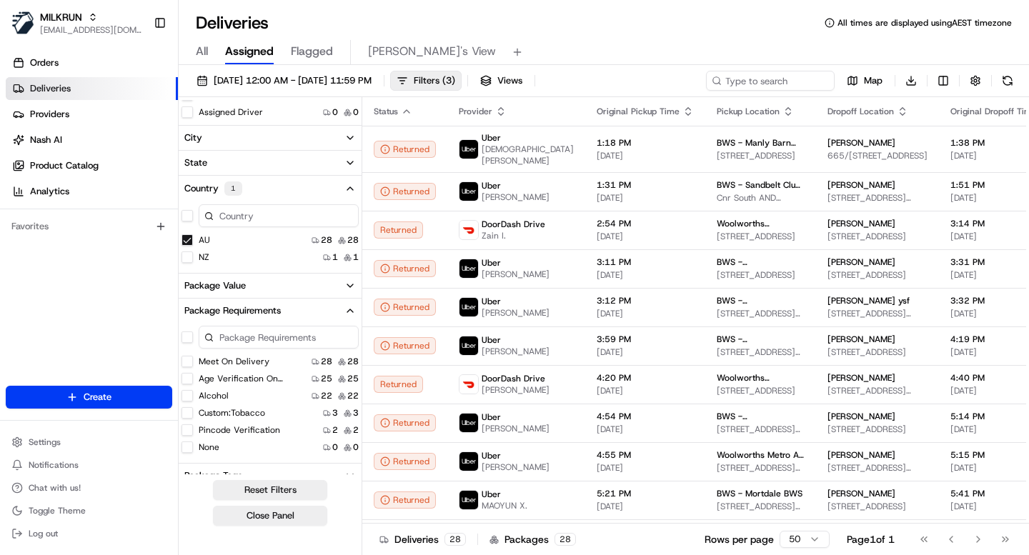
click at [253, 315] on div "Package Requirements" at bounding box center [232, 311] width 97 height 13
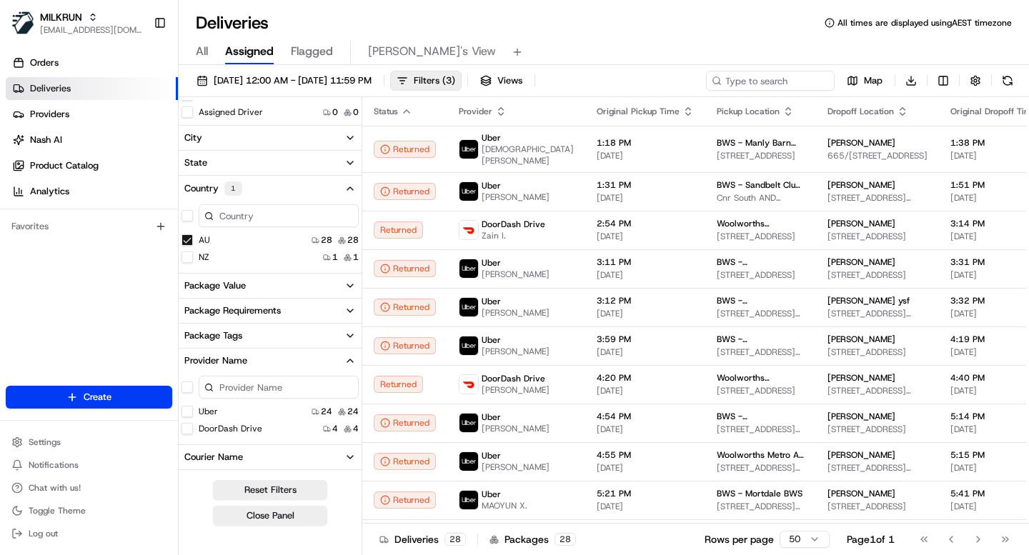
click at [187, 259] on button "NZ" at bounding box center [187, 257] width 11 height 11
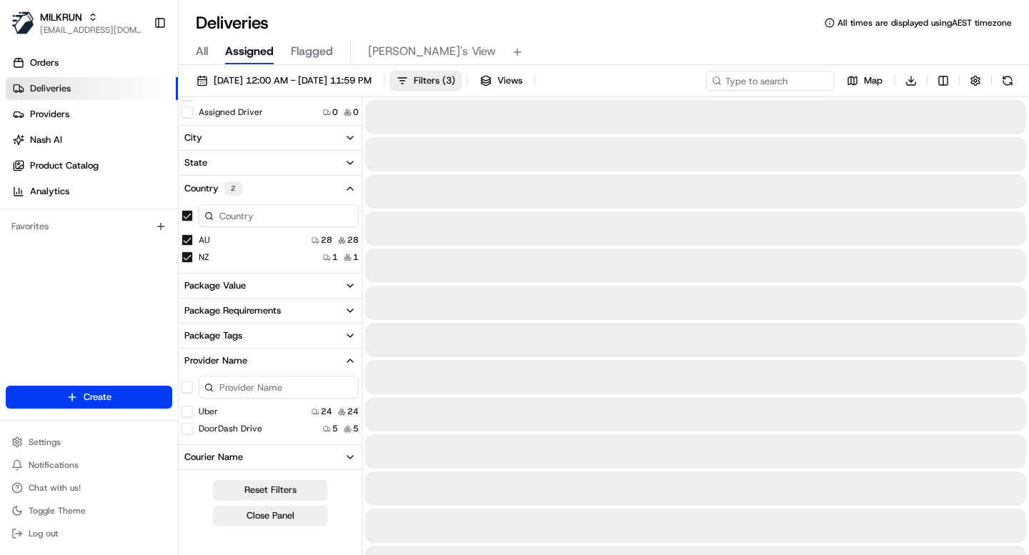
click at [185, 239] on button "AU" at bounding box center [187, 239] width 11 height 11
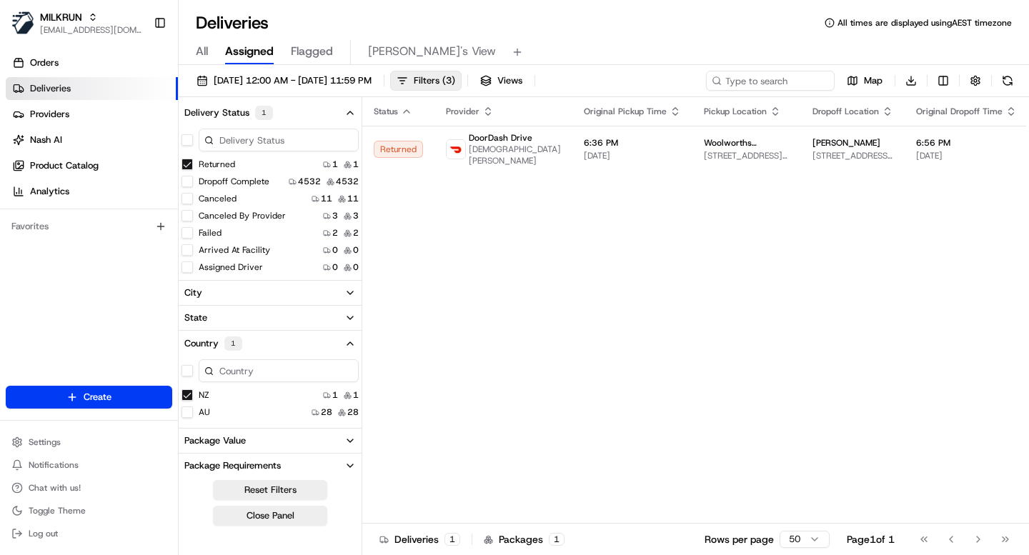
click at [280, 347] on button "Country 1" at bounding box center [270, 344] width 183 height 26
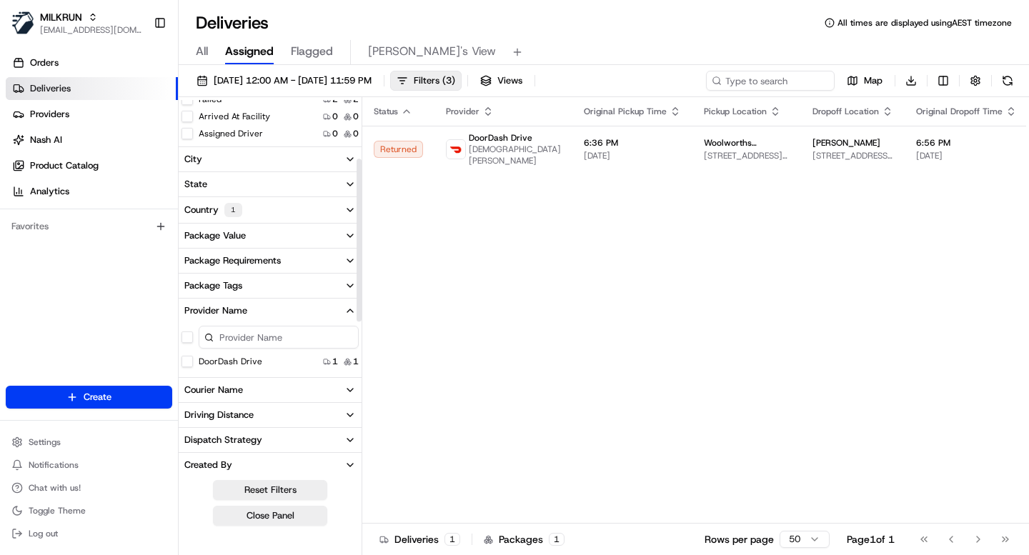
scroll to position [135, 0]
click at [305, 307] on button "Provider Name" at bounding box center [270, 309] width 183 height 24
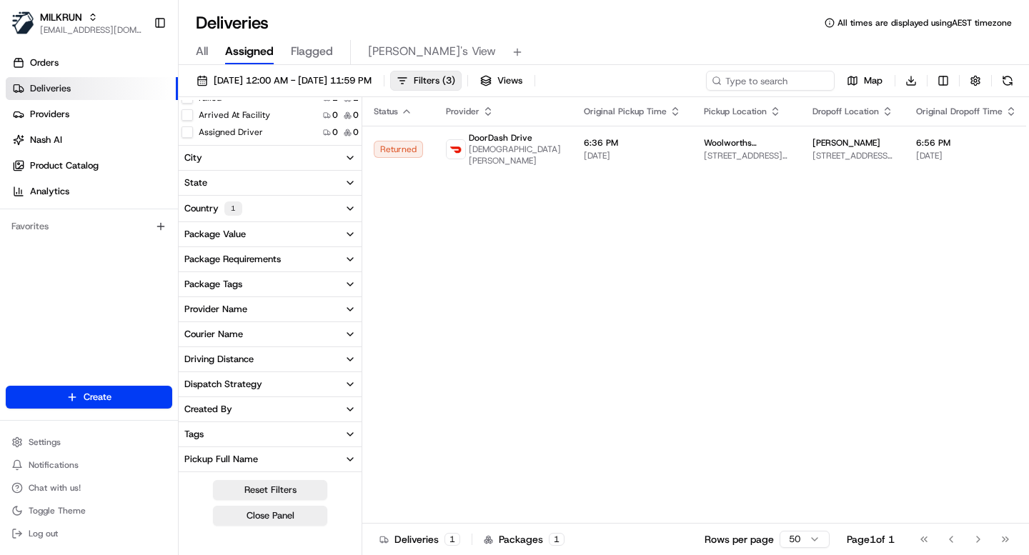
scroll to position [0, 0]
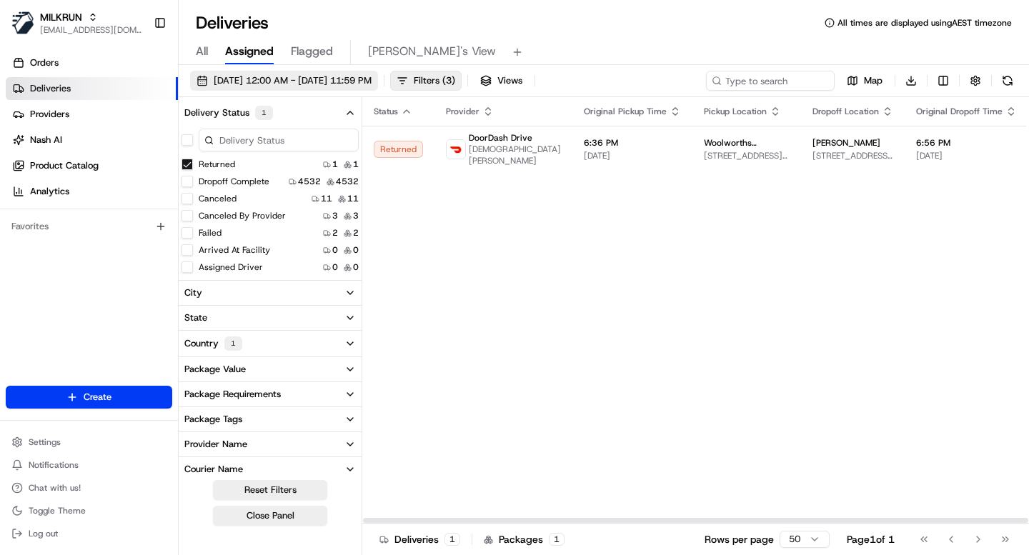
click at [372, 82] on span "16/08/2025 12:00 AM - 16/08/2025 11:59 PM" at bounding box center [293, 80] width 158 height 13
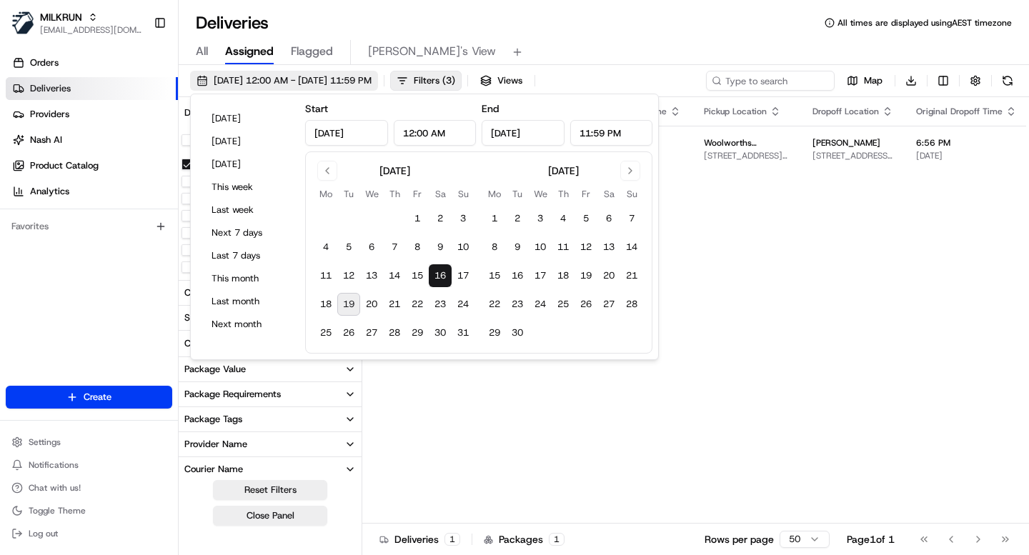
click at [372, 82] on span "16/08/2025 12:00 AM - 16/08/2025 11:59 PM" at bounding box center [293, 80] width 158 height 13
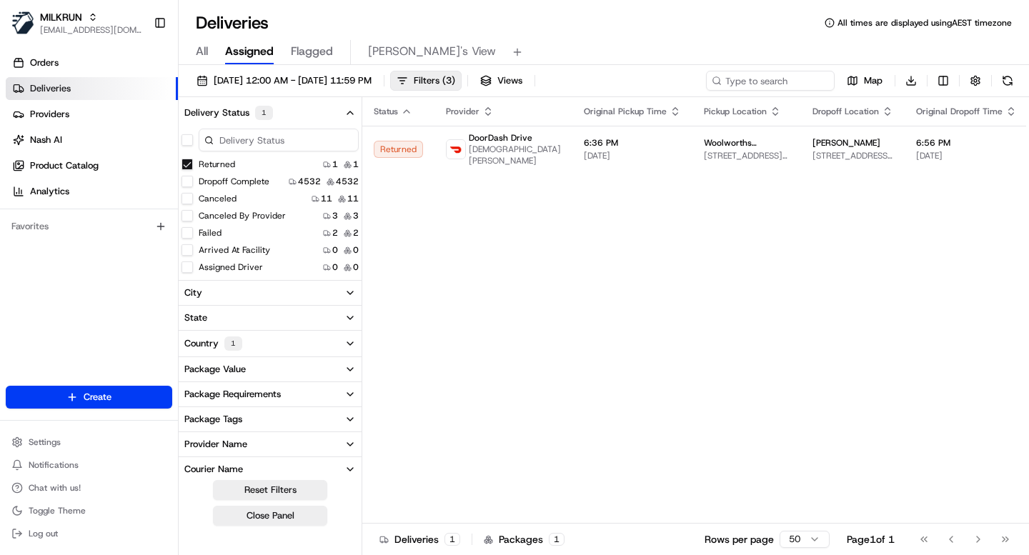
click at [265, 345] on button "Country 1" at bounding box center [270, 344] width 183 height 26
click at [309, 84] on span "16/08/2025 12:00 AM - 16/08/2025 11:59 PM" at bounding box center [293, 80] width 158 height 13
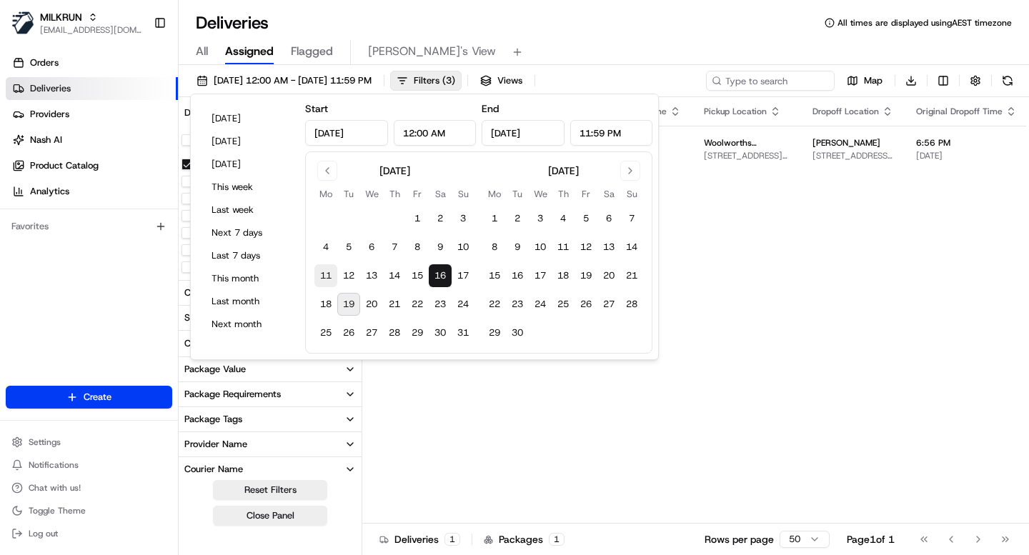
click at [327, 275] on button "11" at bounding box center [326, 275] width 23 height 23
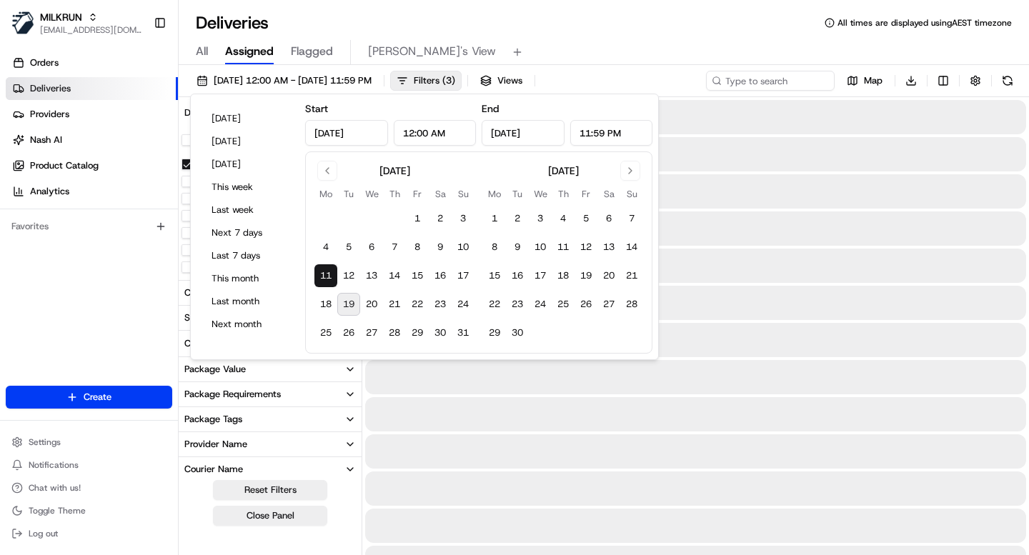
type input "Aug 11, 2025"
click at [441, 273] on button "16" at bounding box center [440, 275] width 23 height 23
type input "Aug 16, 2025"
click at [598, 1] on div "Deliveries All times are displayed using AEST timezone All Assigned Flagged Mim…" at bounding box center [604, 277] width 851 height 555
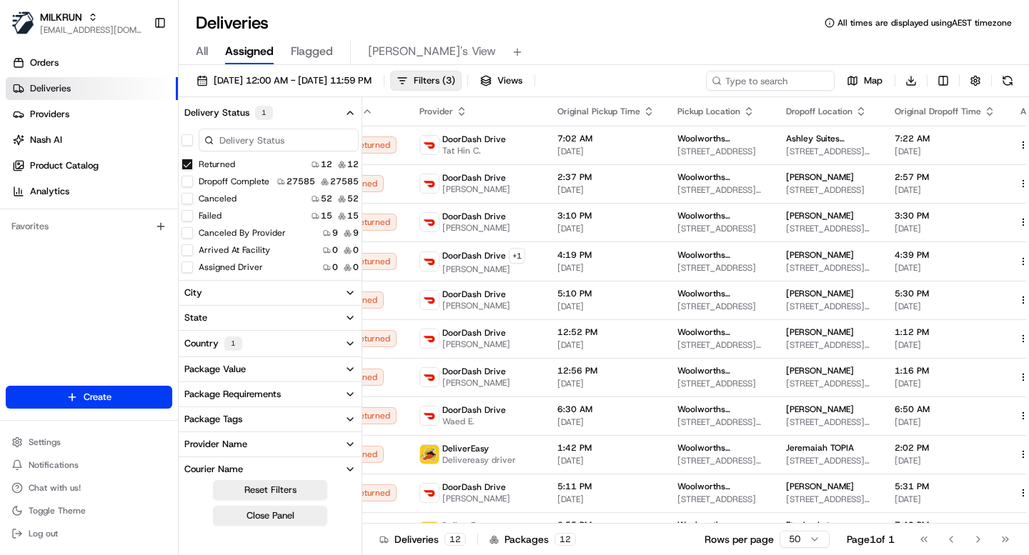
scroll to position [0, 40]
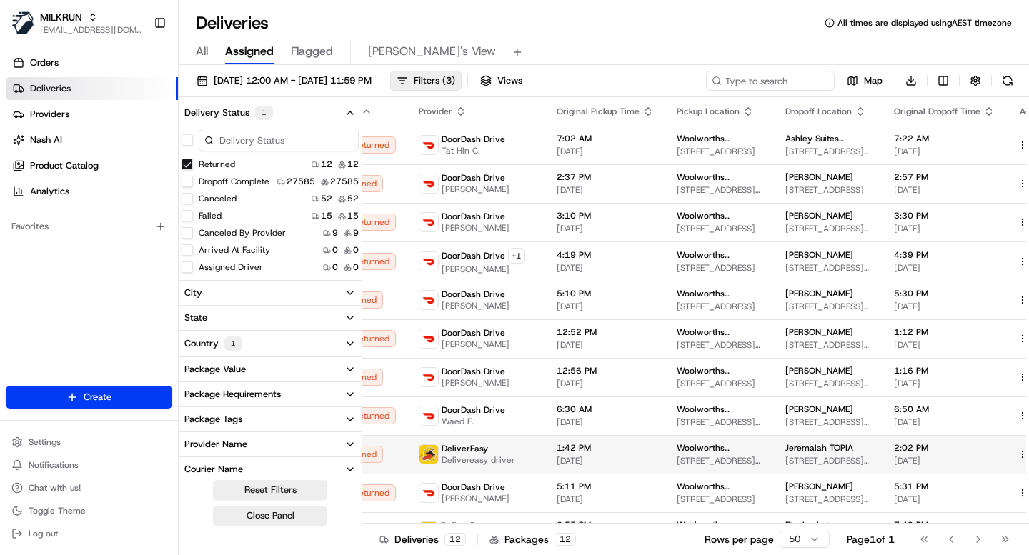
click at [1029, 457] on button at bounding box center [1039, 454] width 17 height 17
click at [1029, 453] on button at bounding box center [1039, 454] width 17 height 17
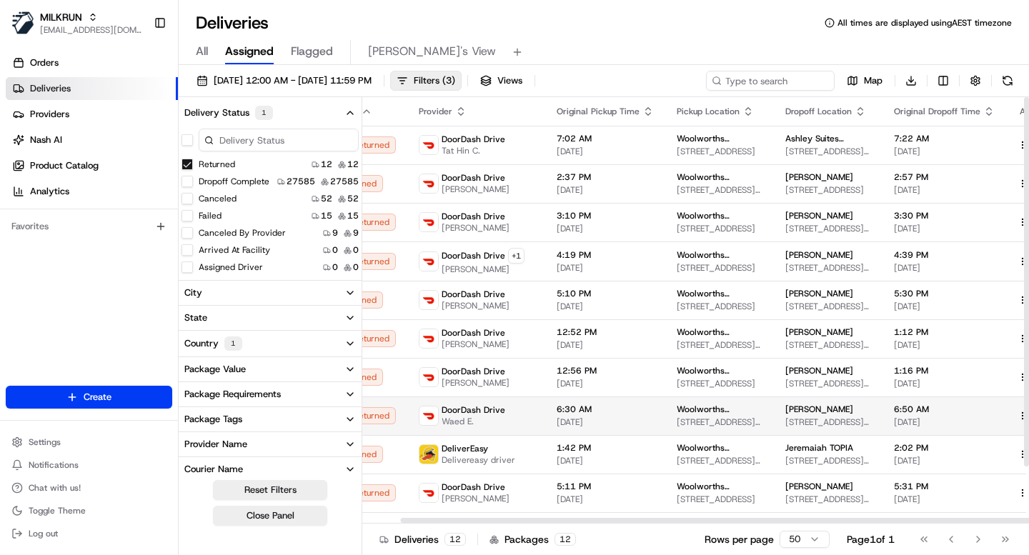
click at [1029, 412] on button at bounding box center [1039, 415] width 17 height 17
click at [462, 87] on button "Filters ( 3 )" at bounding box center [425, 81] width 71 height 20
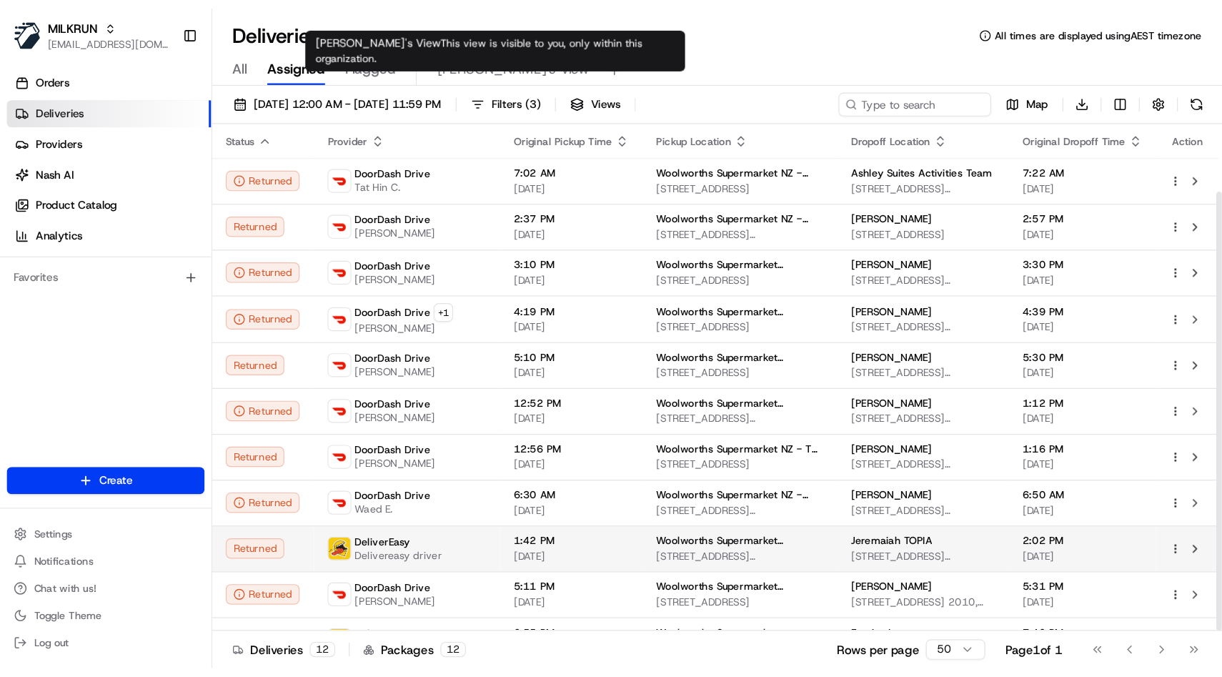
scroll to position [66, 0]
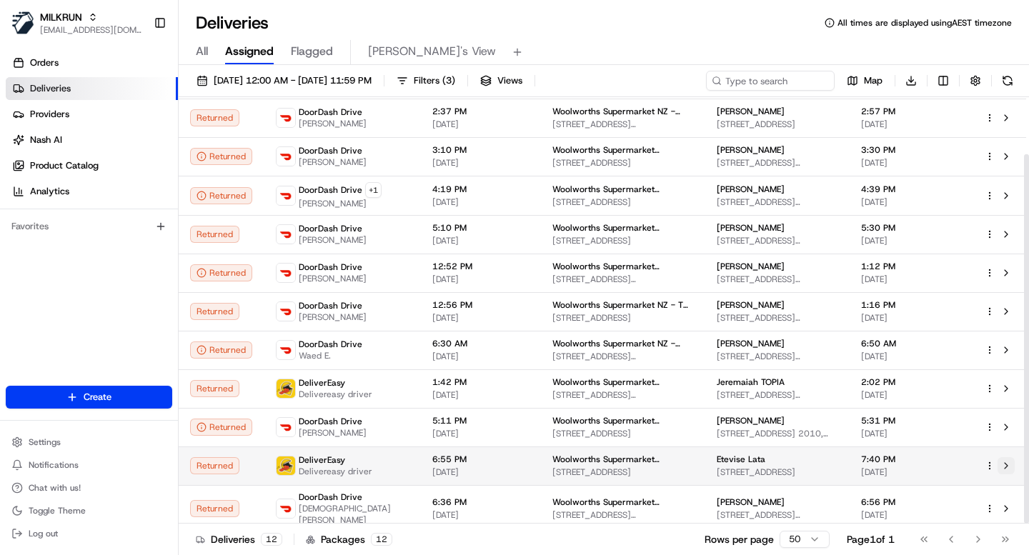
click at [1007, 466] on button at bounding box center [1006, 466] width 17 height 17
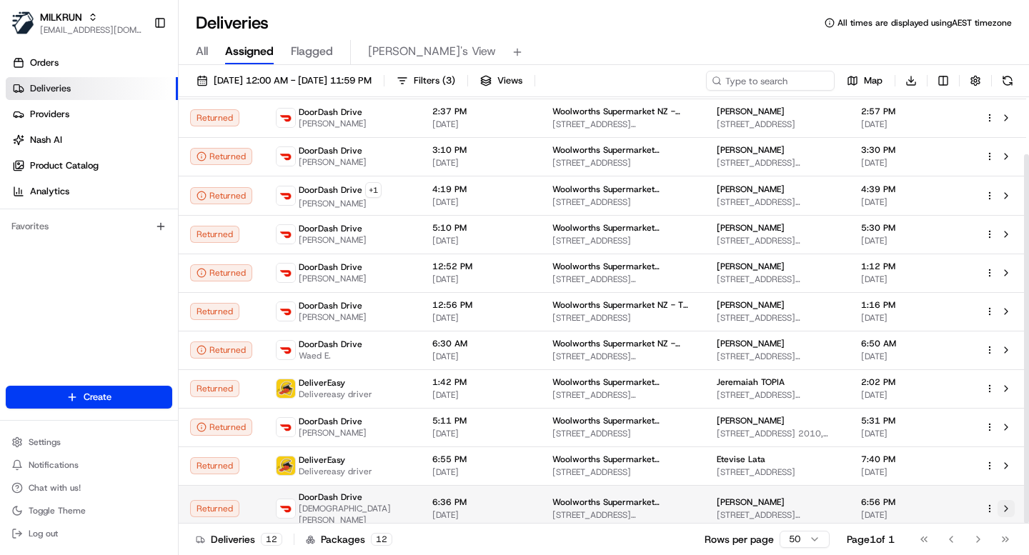
click at [1004, 510] on button at bounding box center [1006, 508] width 17 height 17
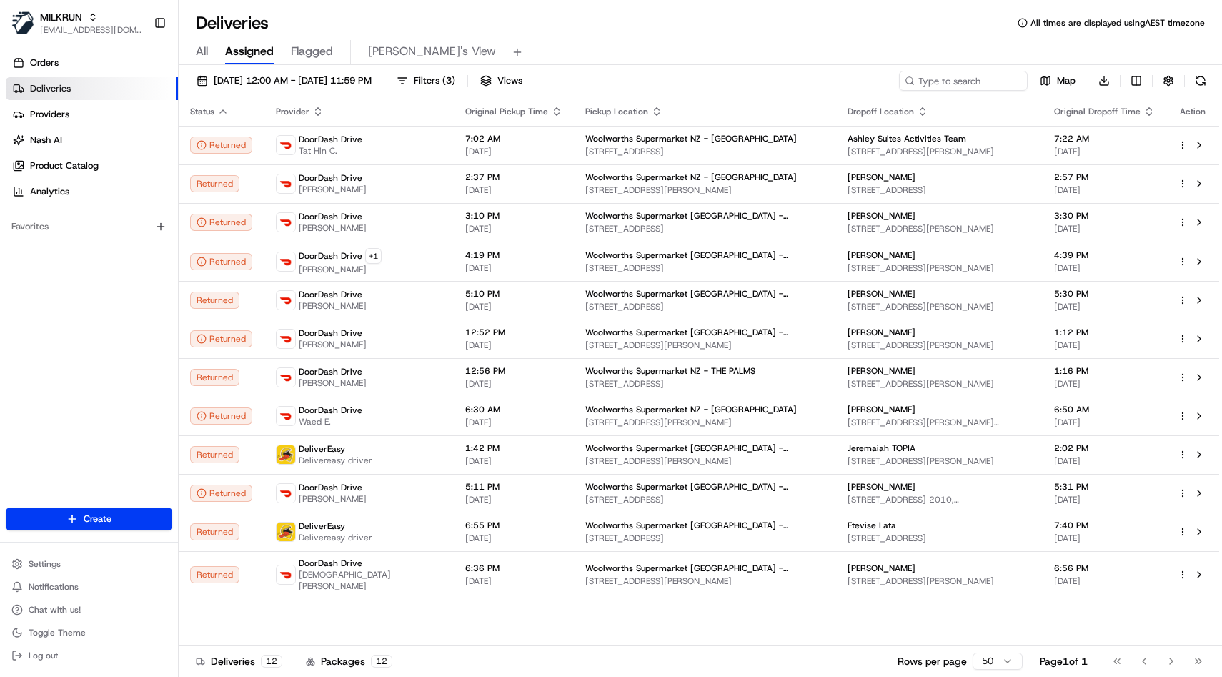
scroll to position [0, 0]
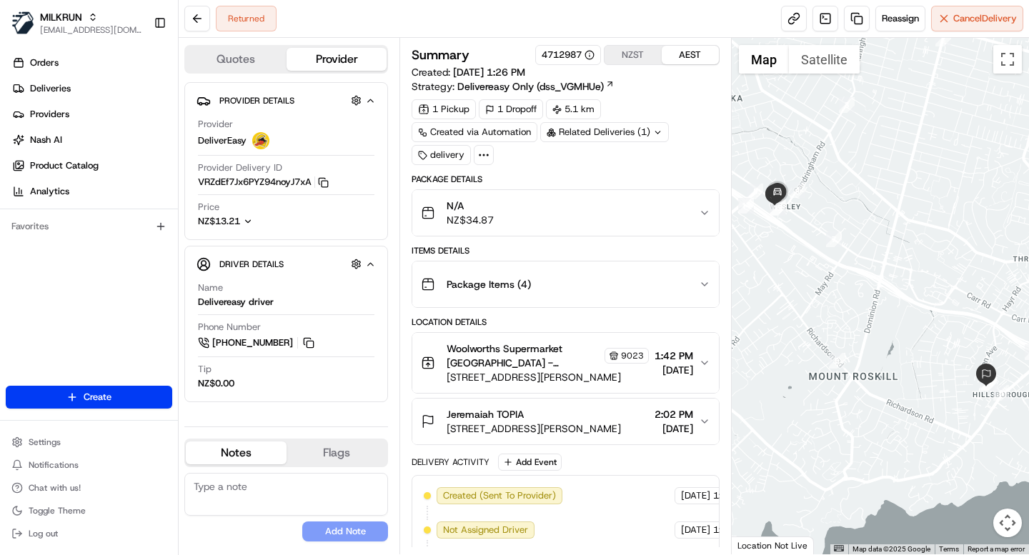
scroll to position [347, 0]
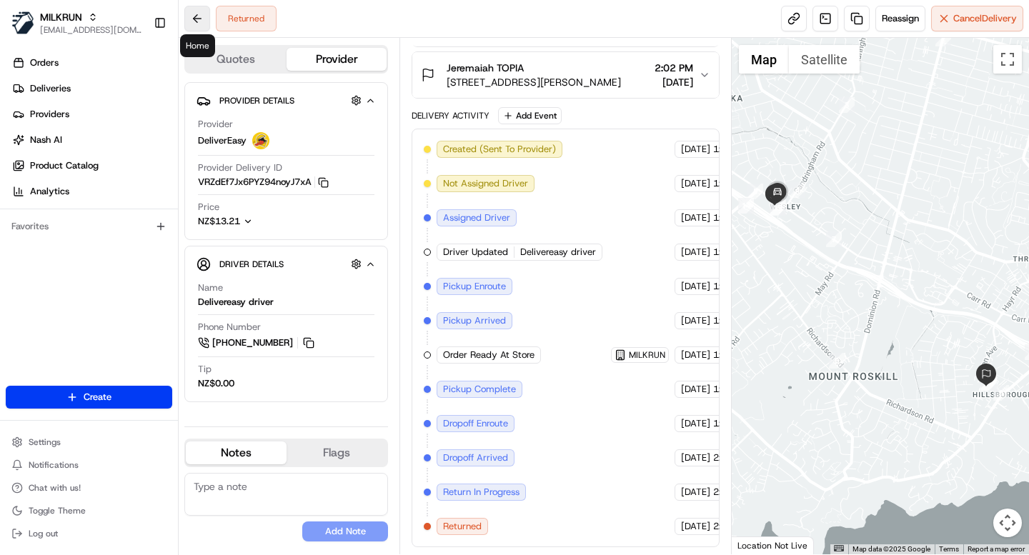
click at [202, 15] on button at bounding box center [197, 19] width 26 height 26
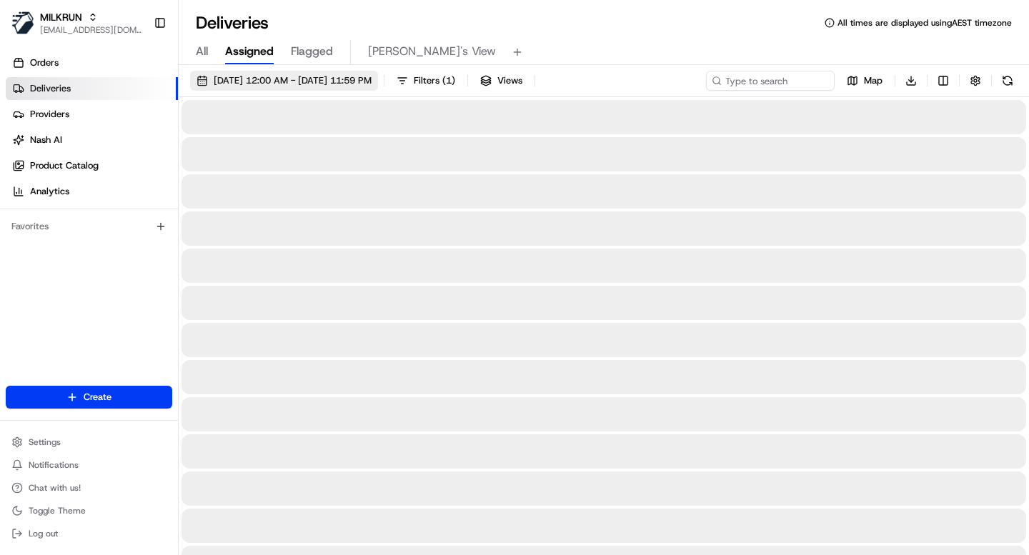
click at [372, 79] on span "19/08/2025 12:00 AM - 19/08/2025 11:59 PM" at bounding box center [293, 80] width 158 height 13
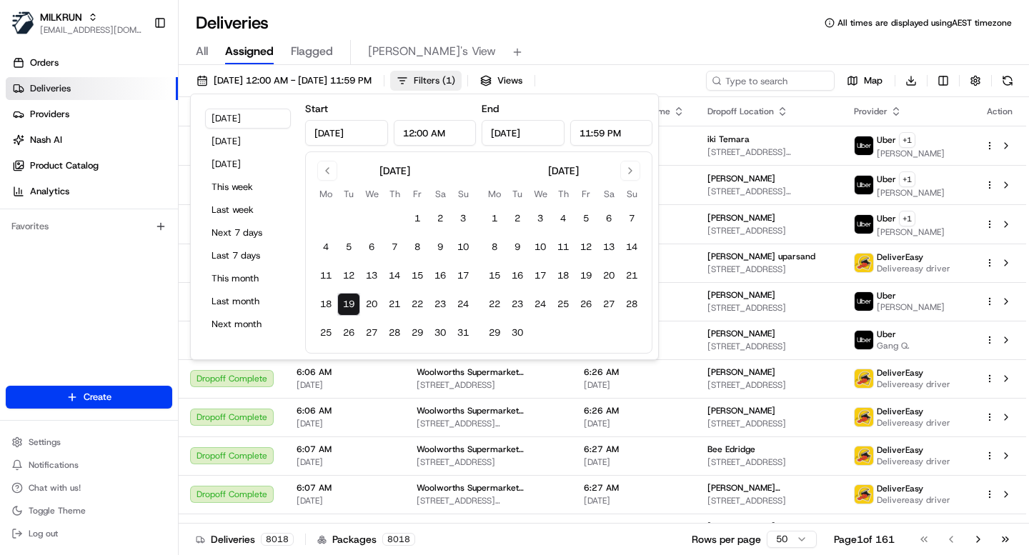
click at [455, 79] on span "Filters ( 1 )" at bounding box center [434, 80] width 41 height 13
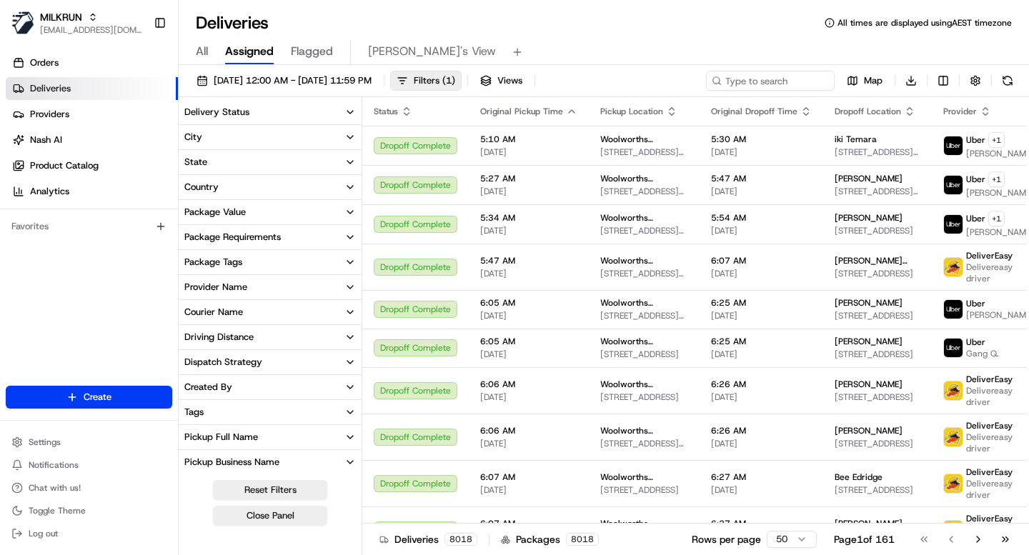
click at [264, 115] on button "Delivery Status" at bounding box center [270, 112] width 183 height 24
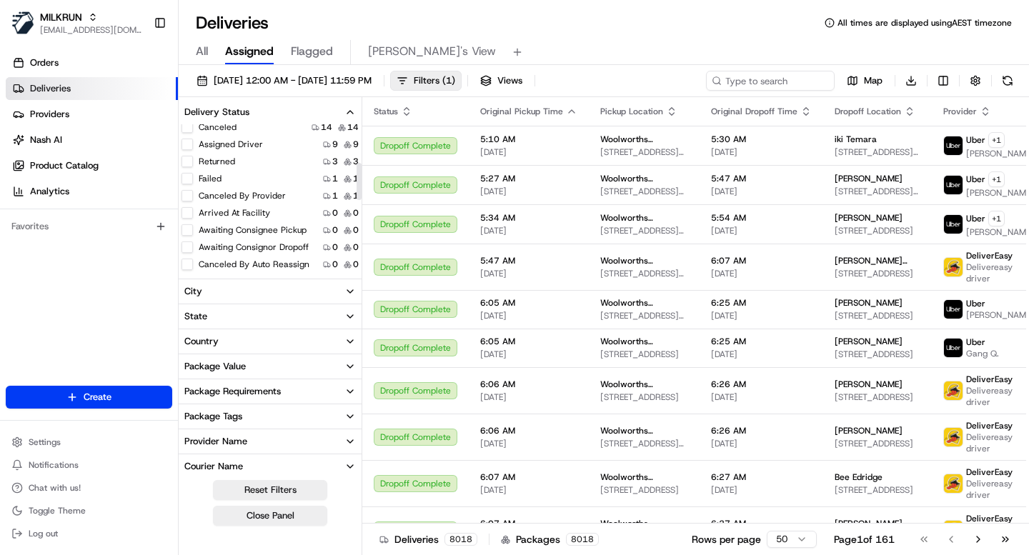
scroll to position [155, 0]
click at [188, 179] on button "Failed" at bounding box center [187, 179] width 11 height 11
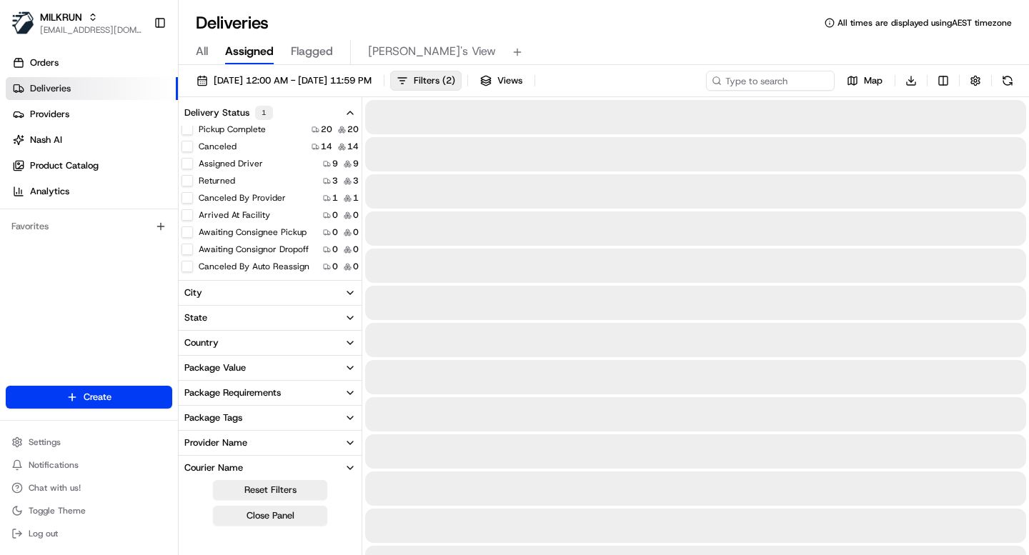
click at [544, 26] on div "Deliveries All times are displayed using AEST timezone" at bounding box center [604, 22] width 851 height 23
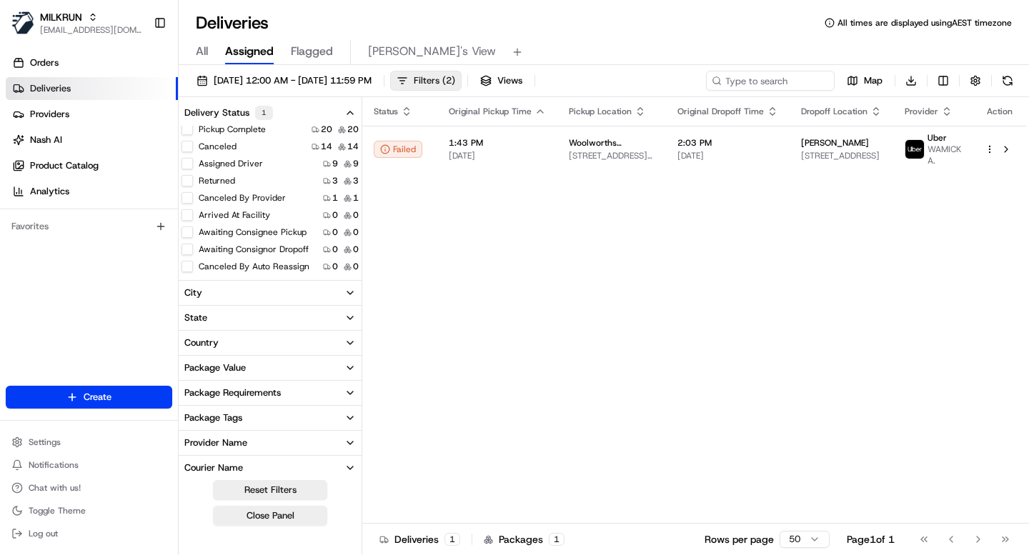
click at [455, 81] on span "Filters ( 2 )" at bounding box center [434, 80] width 41 height 13
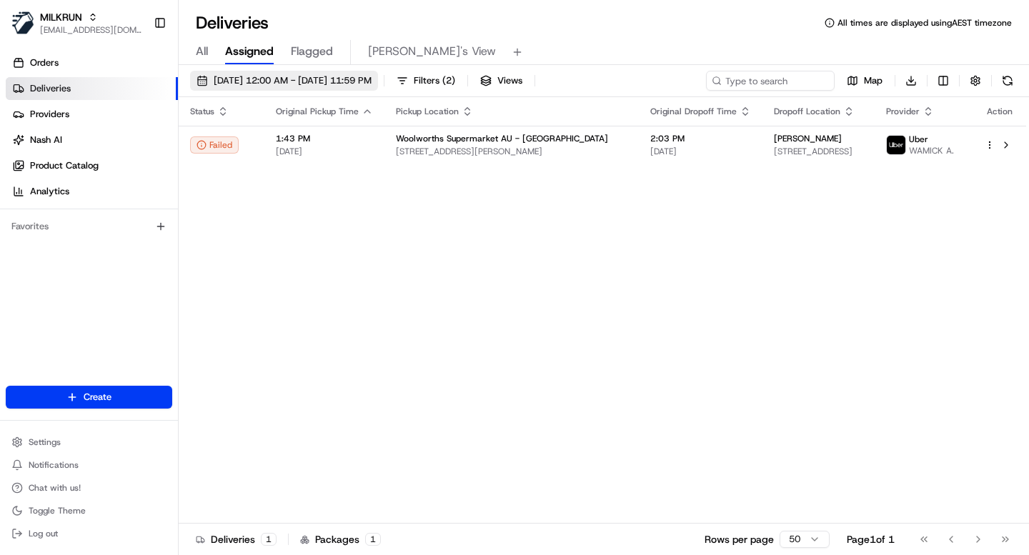
click at [372, 86] on span "19/08/2025 12:00 AM - 19/08/2025 11:59 PM" at bounding box center [293, 80] width 158 height 13
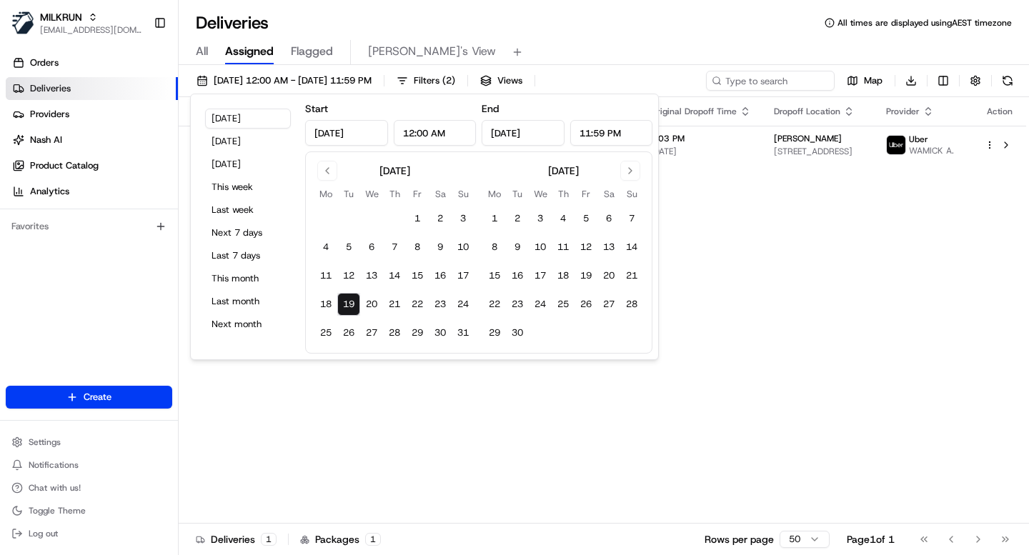
click at [727, 268] on div "Status Original Pickup Time Pickup Location Original Dropoff Time Dropoff Locat…" at bounding box center [603, 310] width 848 height 427
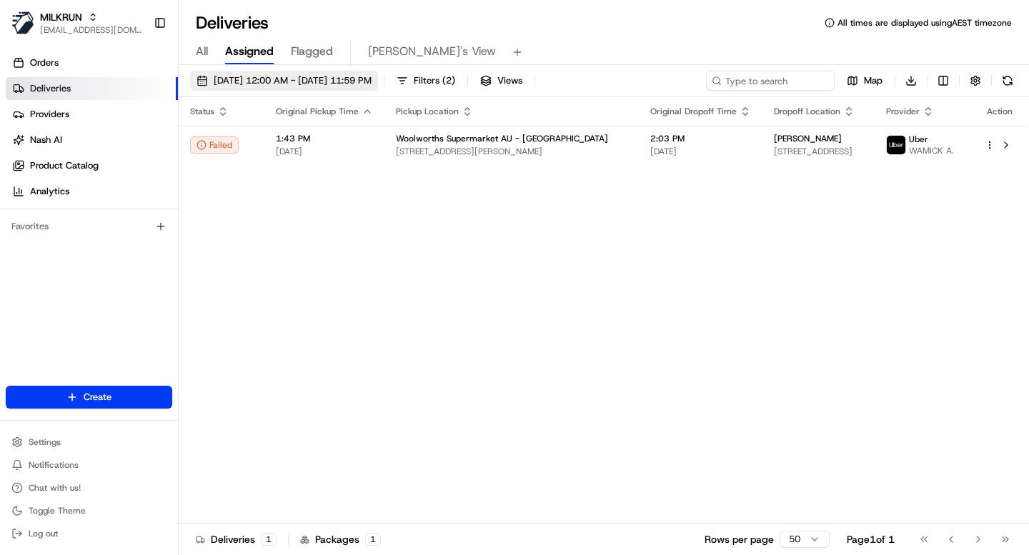
click at [365, 80] on span "19/08/2025 12:00 AM - 19/08/2025 11:59 PM" at bounding box center [293, 80] width 158 height 13
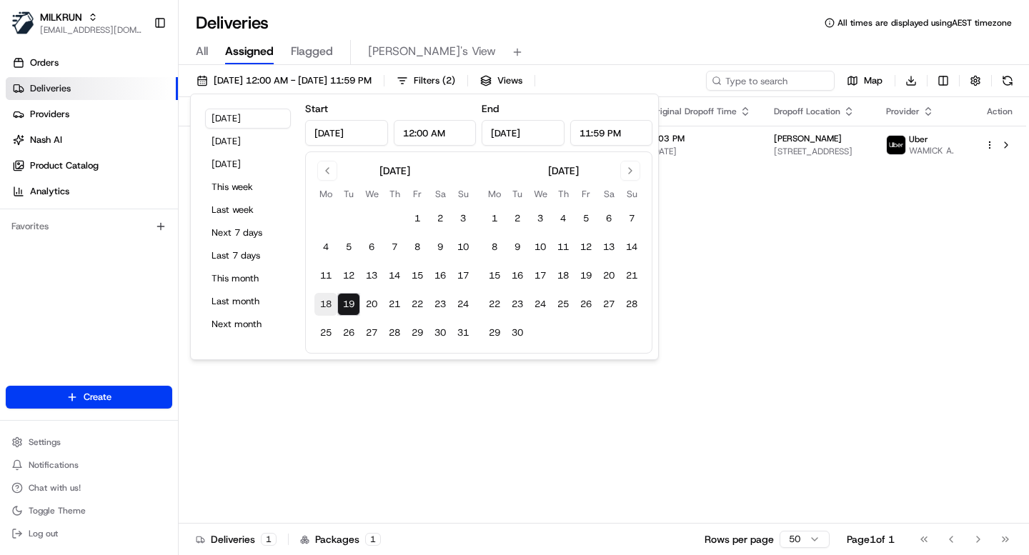
click at [327, 302] on button "18" at bounding box center [326, 304] width 23 height 23
type input "Aug 18, 2025"
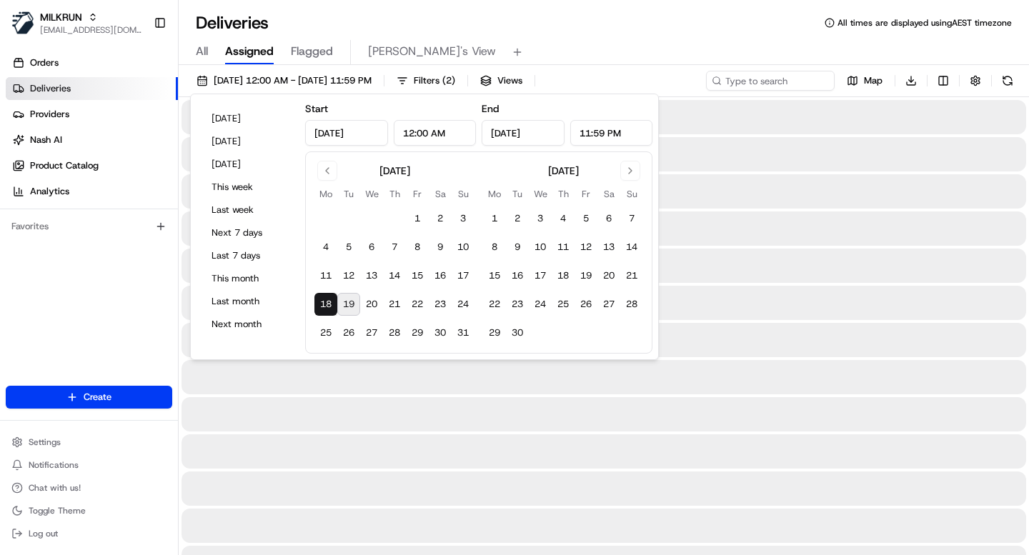
click at [327, 302] on button "18" at bounding box center [326, 304] width 23 height 23
click at [599, 31] on div "Deliveries All times are displayed using AEST timezone" at bounding box center [604, 22] width 851 height 23
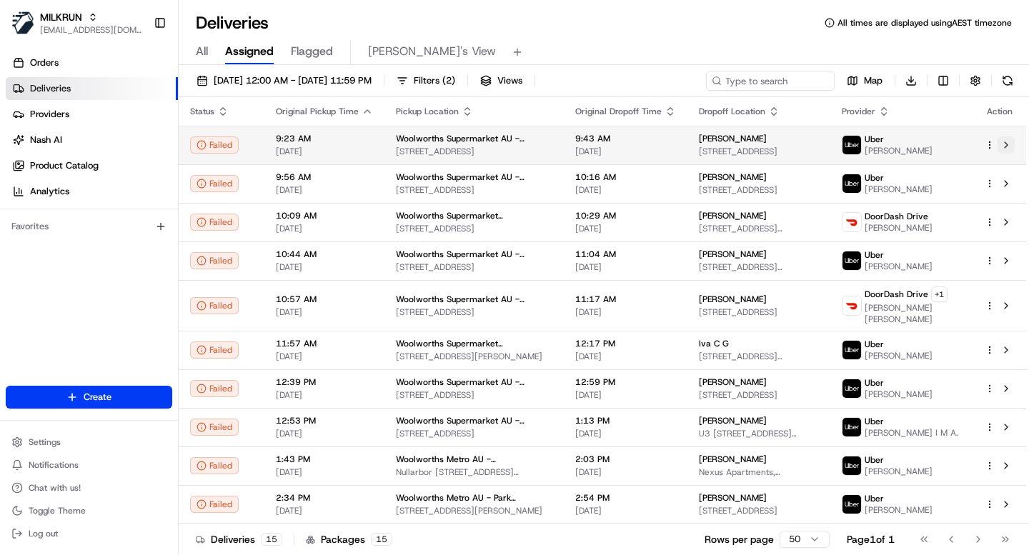
click at [1006, 147] on button at bounding box center [1006, 145] width 17 height 17
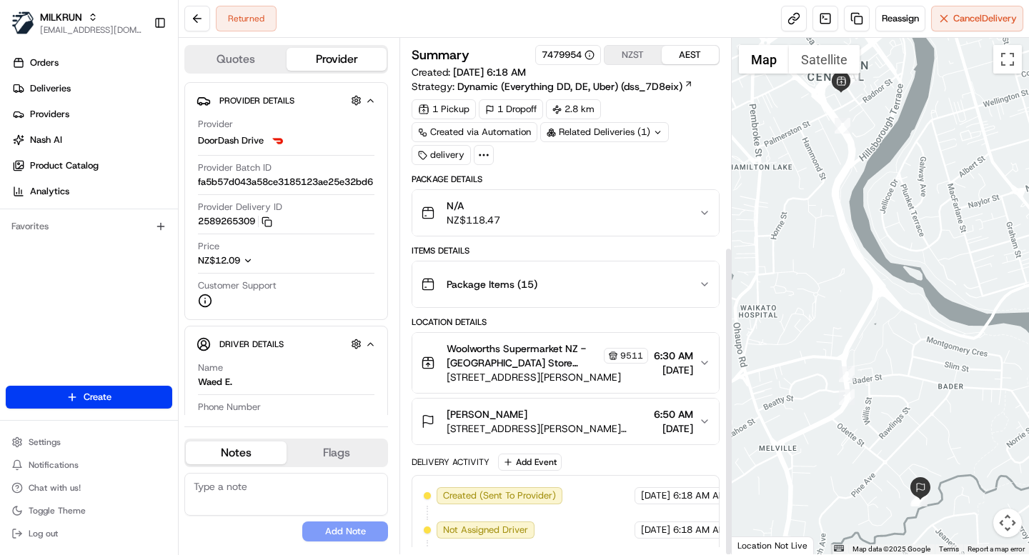
scroll to position [347, 0]
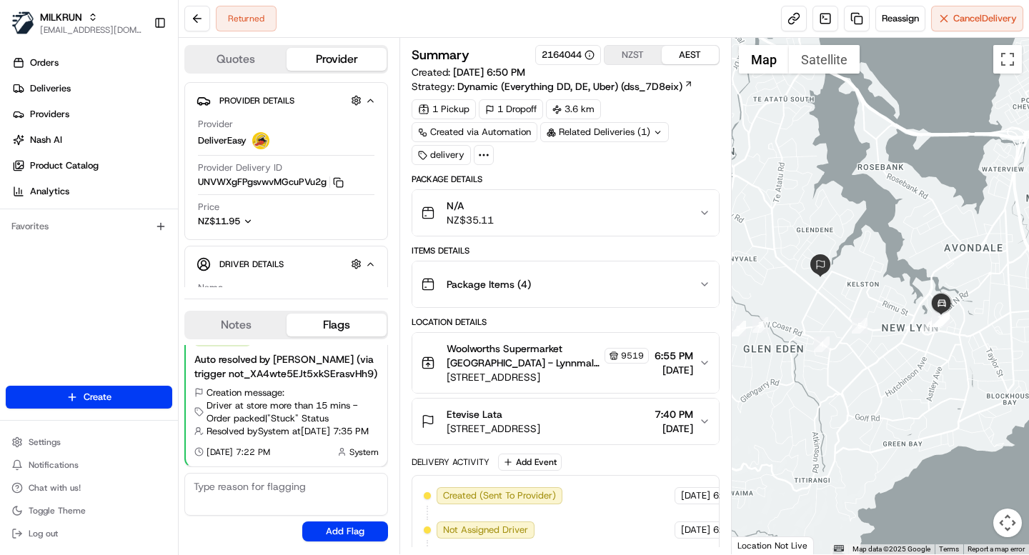
scroll to position [312, 0]
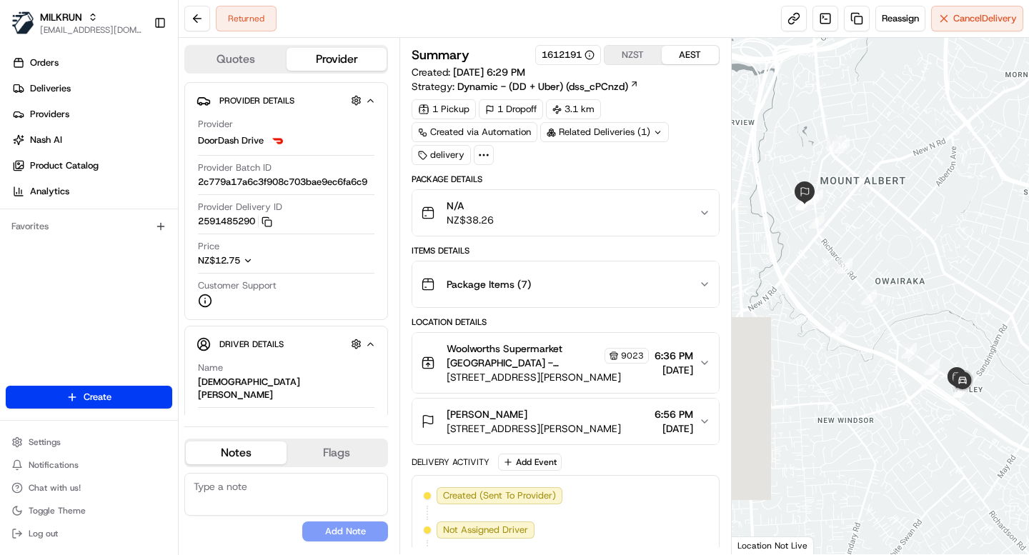
scroll to position [347, 0]
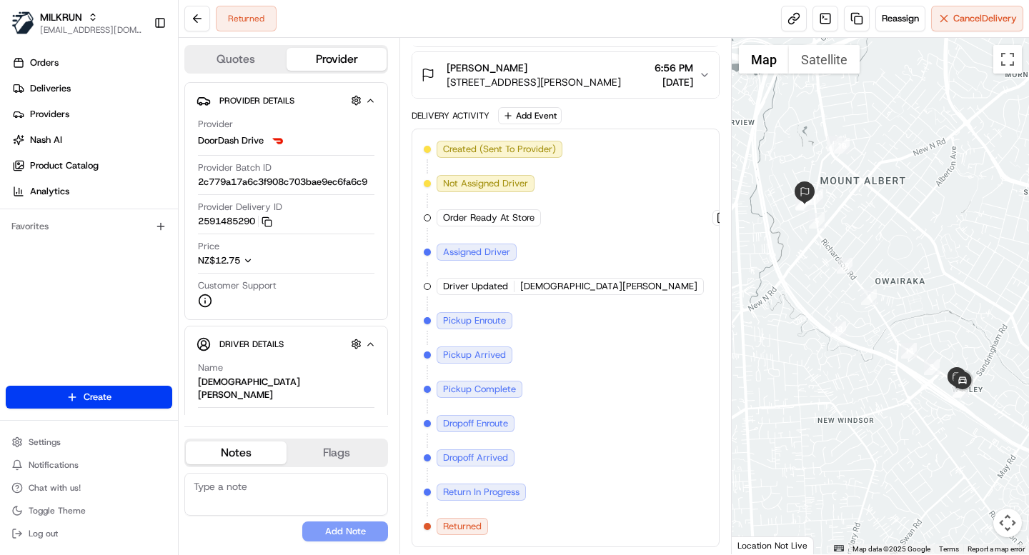
click at [586, 503] on div "Created (Sent To Provider) DoorDash Drive 16/08/2025 6:29 PM AEST Not Assigned …" at bounding box center [565, 338] width 283 height 395
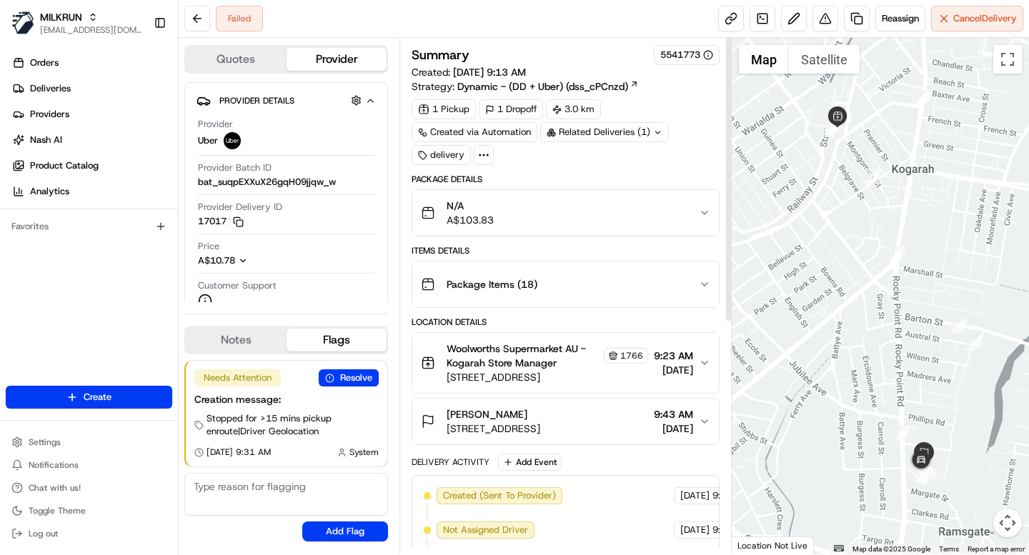
click at [640, 214] on div "N/A A$103.83" at bounding box center [559, 213] width 277 height 29
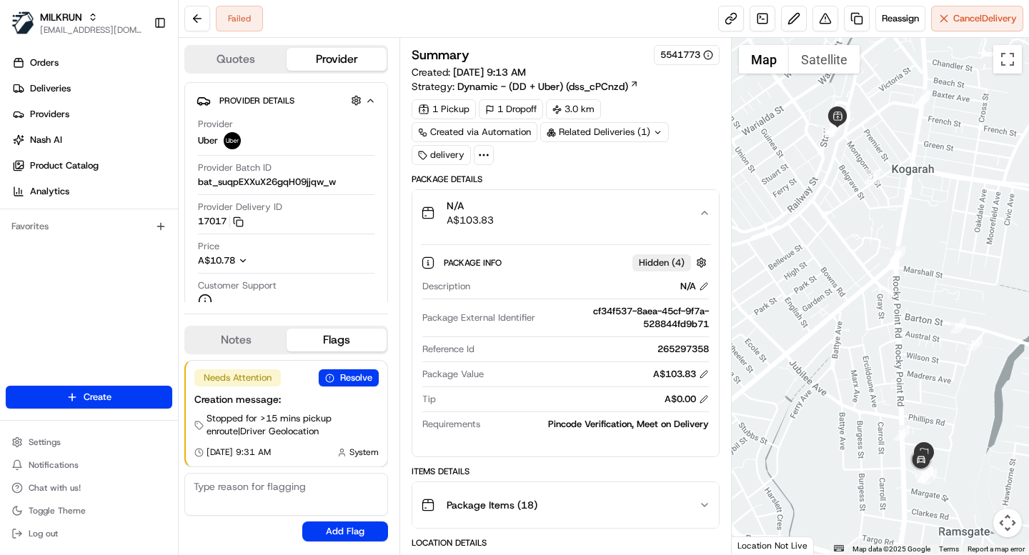
click at [640, 214] on div "N/A A$103.83" at bounding box center [559, 213] width 277 height 29
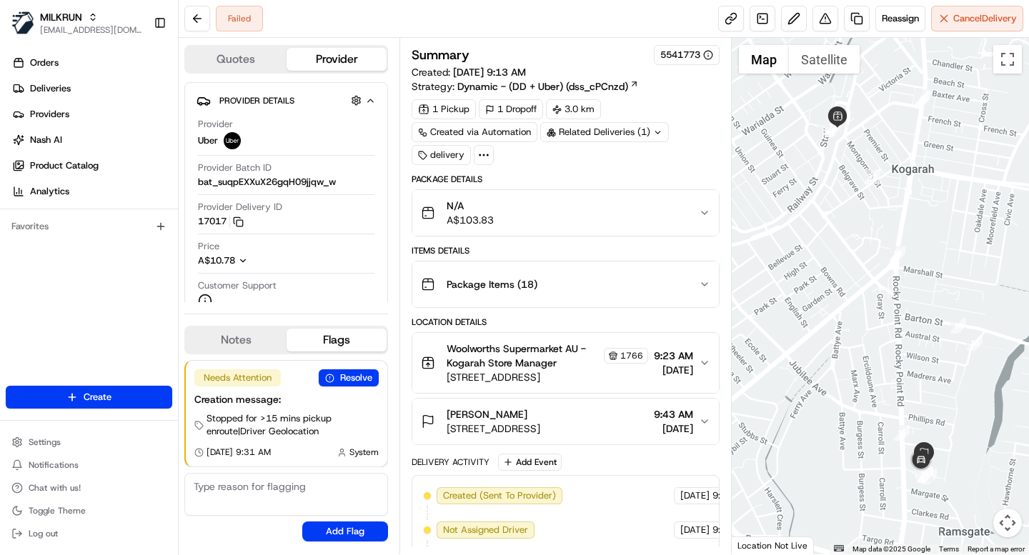
scroll to position [415, 0]
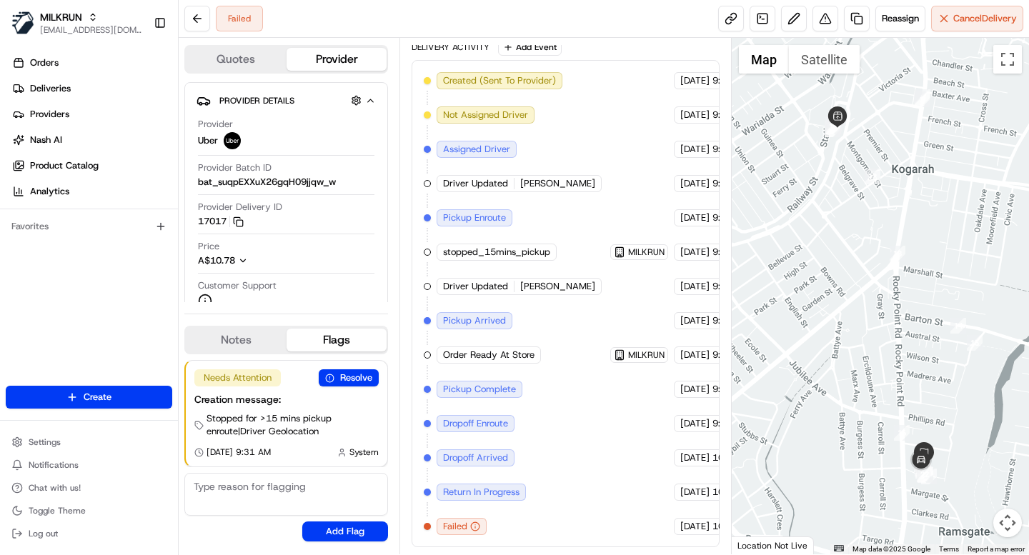
click at [563, 424] on div "Created (Sent To Provider) Uber [DATE] 9:13 AM AEST Not Assigned Driver Uber [D…" at bounding box center [565, 303] width 283 height 463
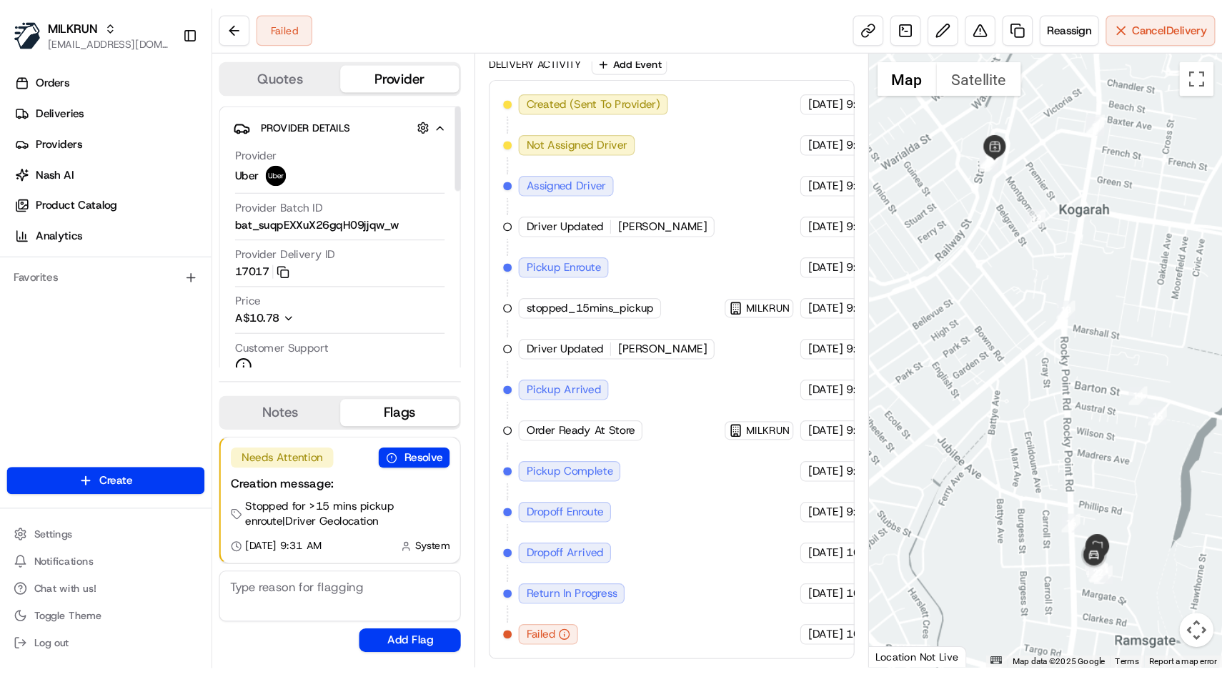
scroll to position [0, 0]
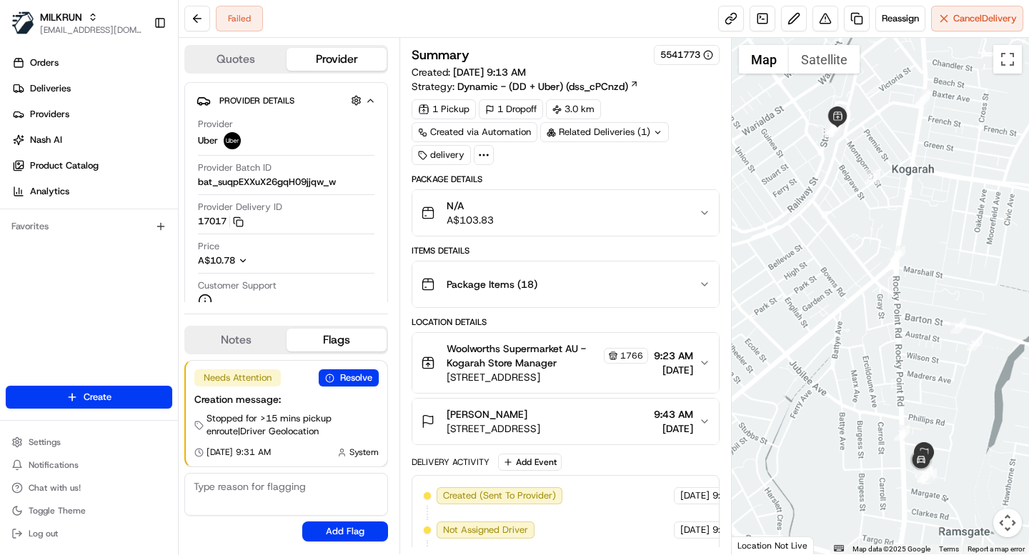
click at [488, 158] on icon at bounding box center [484, 155] width 13 height 13
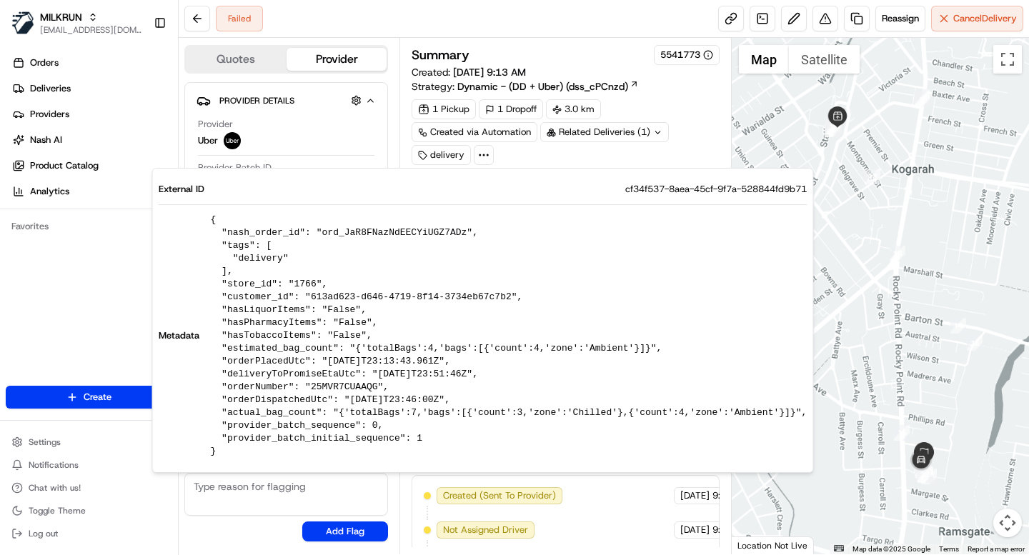
click at [626, 189] on span "cf34f537-8aea-45cf-9f7a-528844fd9b71" at bounding box center [717, 189] width 182 height 13
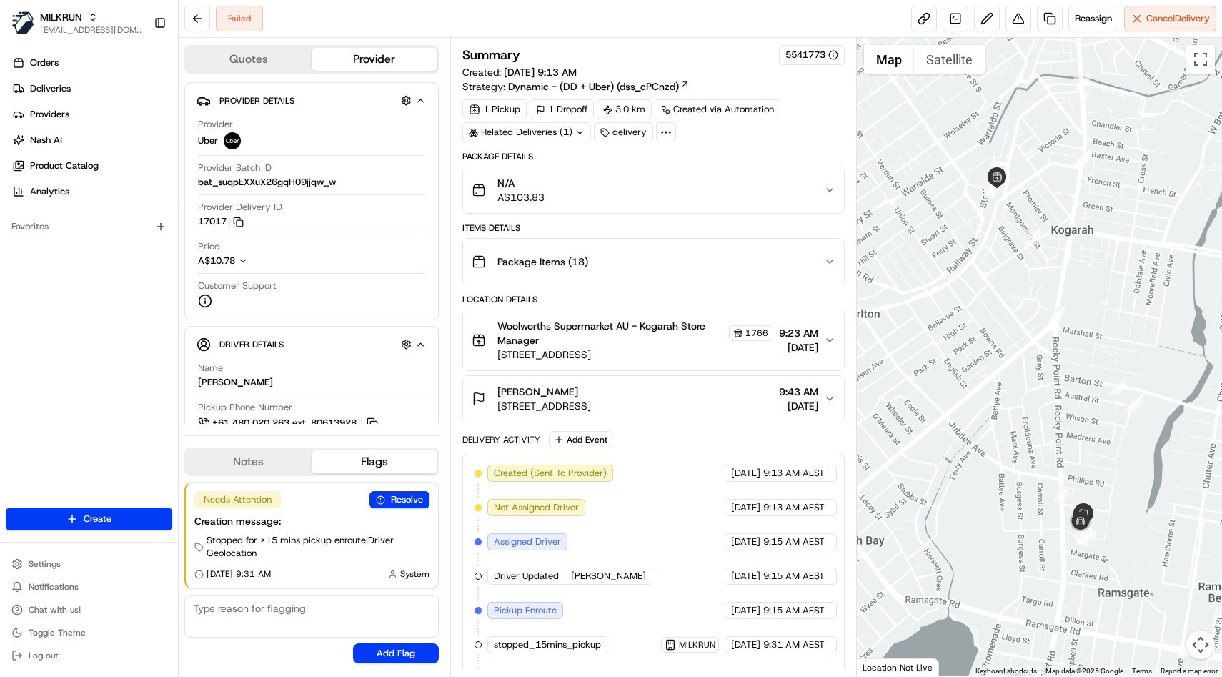
scroll to position [271, 0]
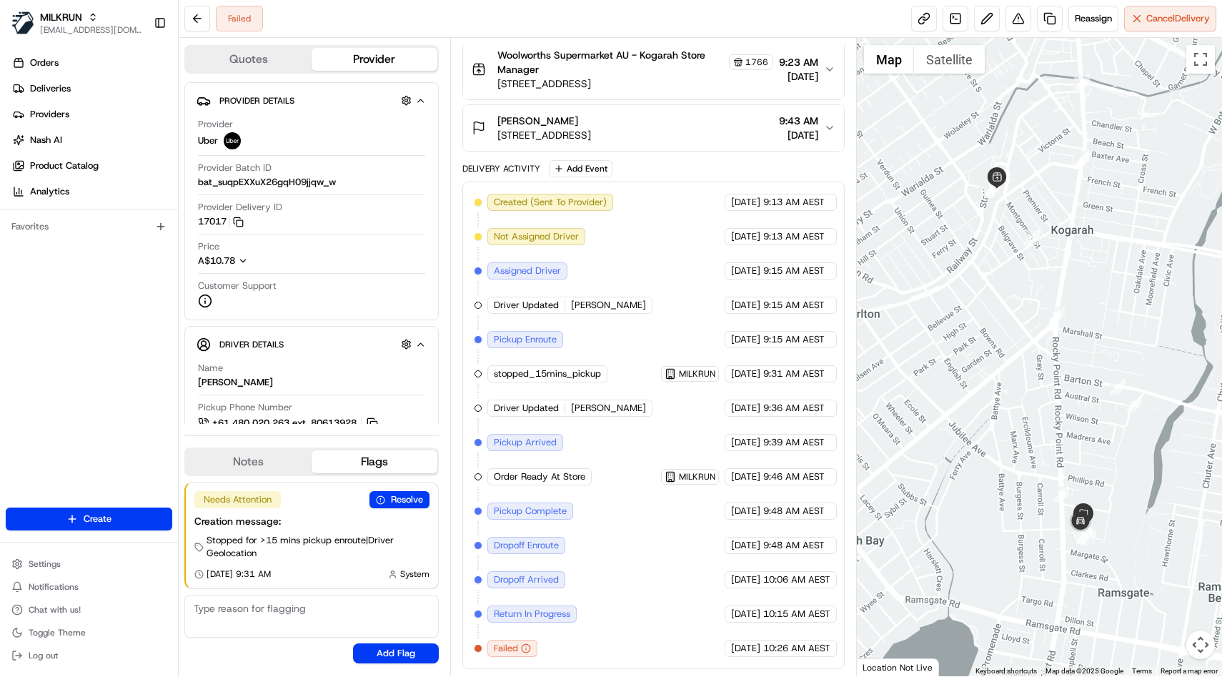
click at [624, 555] on div "Created (Sent To Provider) Uber [DATE] 9:13 AM AEST Not Assigned Driver Uber [D…" at bounding box center [654, 425] width 358 height 463
